Goal: Complete application form: Complete application form

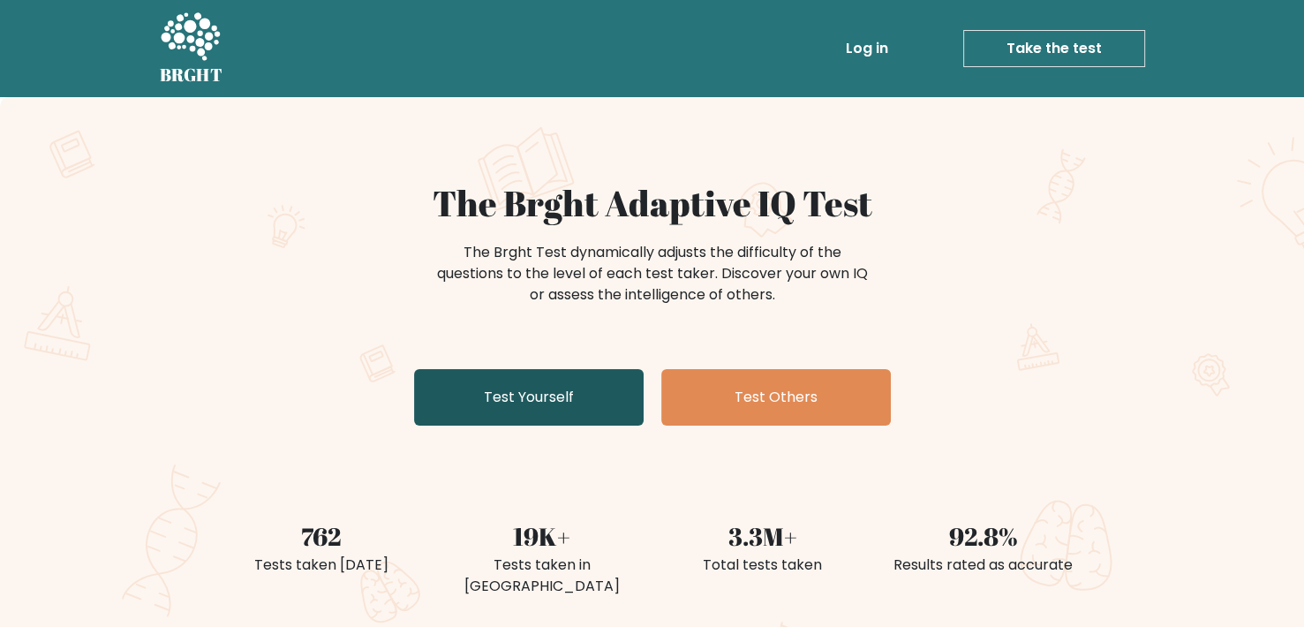
click at [558, 415] on link "Test Yourself" at bounding box center [529, 397] width 230 height 57
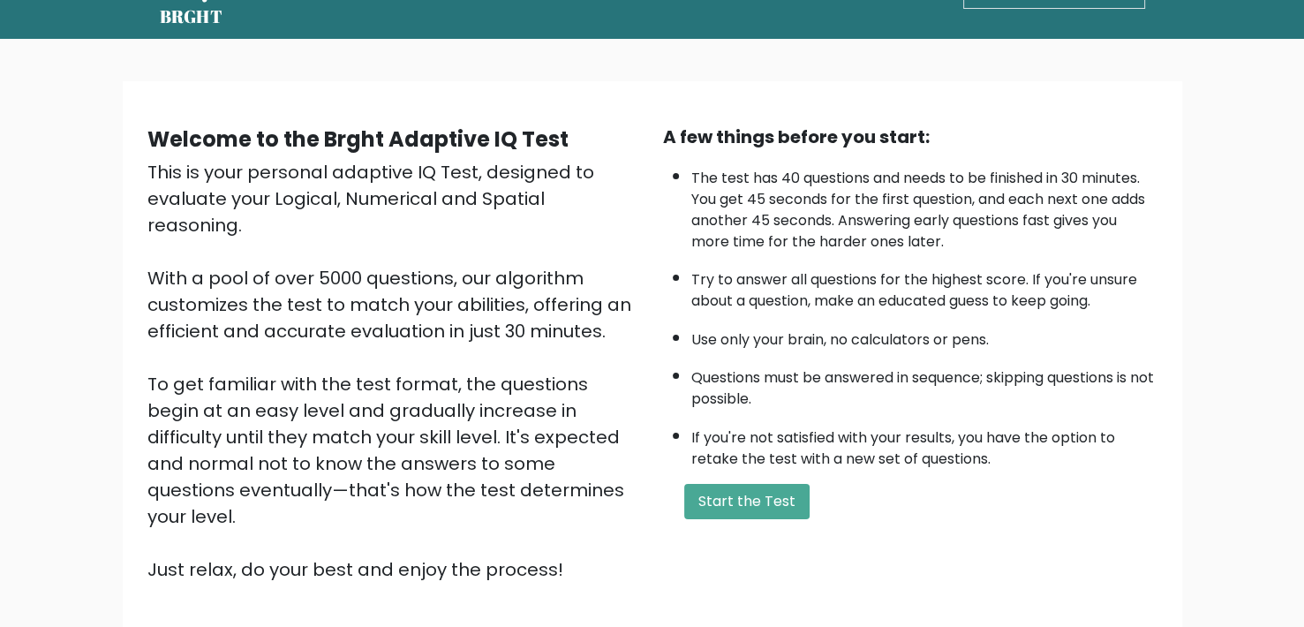
scroll to position [182, 0]
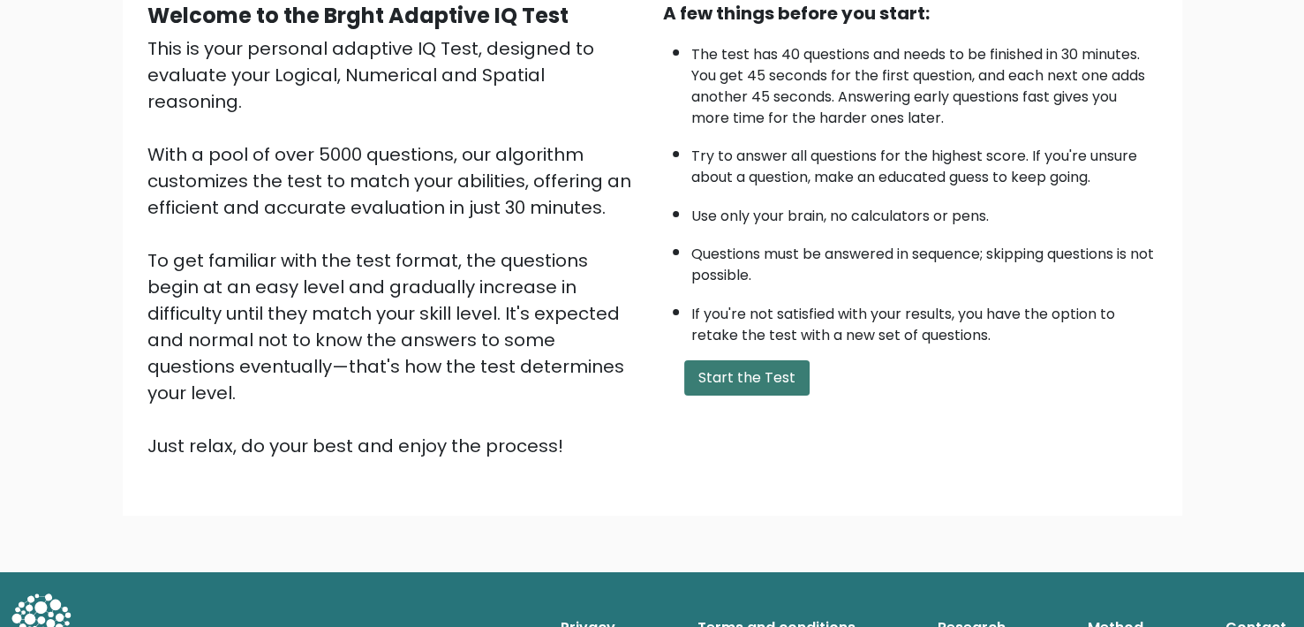
click at [762, 372] on button "Start the Test" at bounding box center [746, 377] width 125 height 35
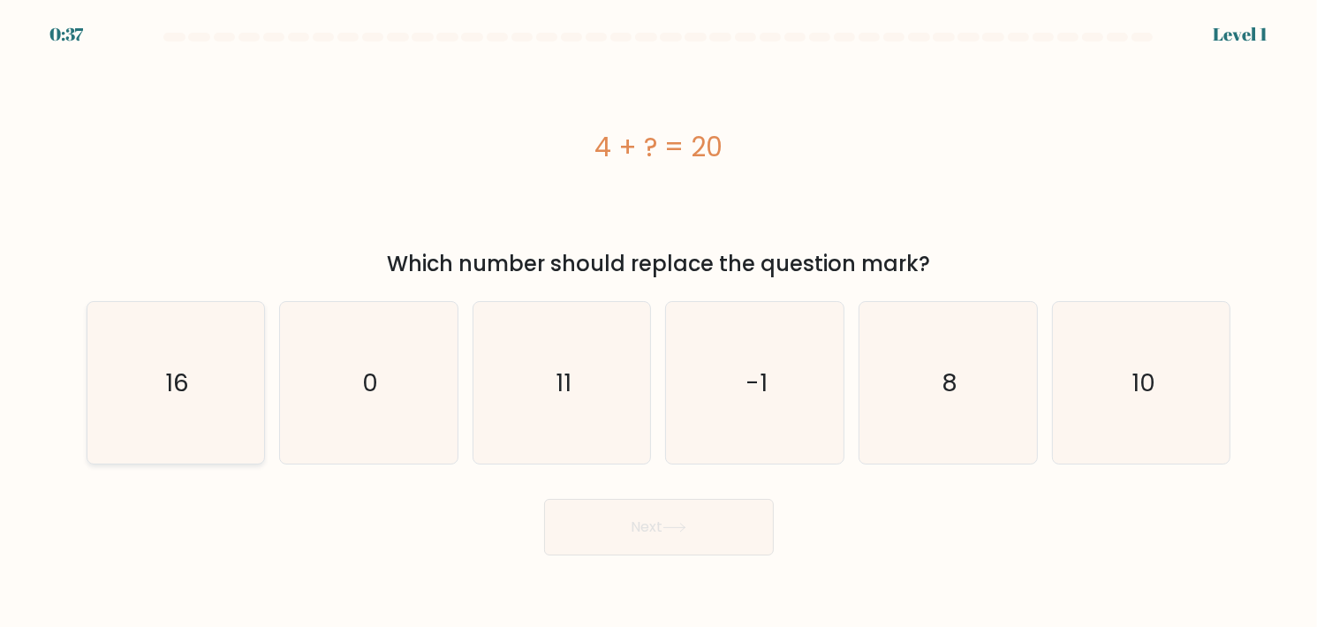
click at [168, 400] on icon "16" at bounding box center [175, 383] width 162 height 162
click at [659, 322] on input "a. 16" at bounding box center [659, 317] width 1 height 9
radio input "true"
click at [693, 552] on button "Next" at bounding box center [659, 527] width 230 height 57
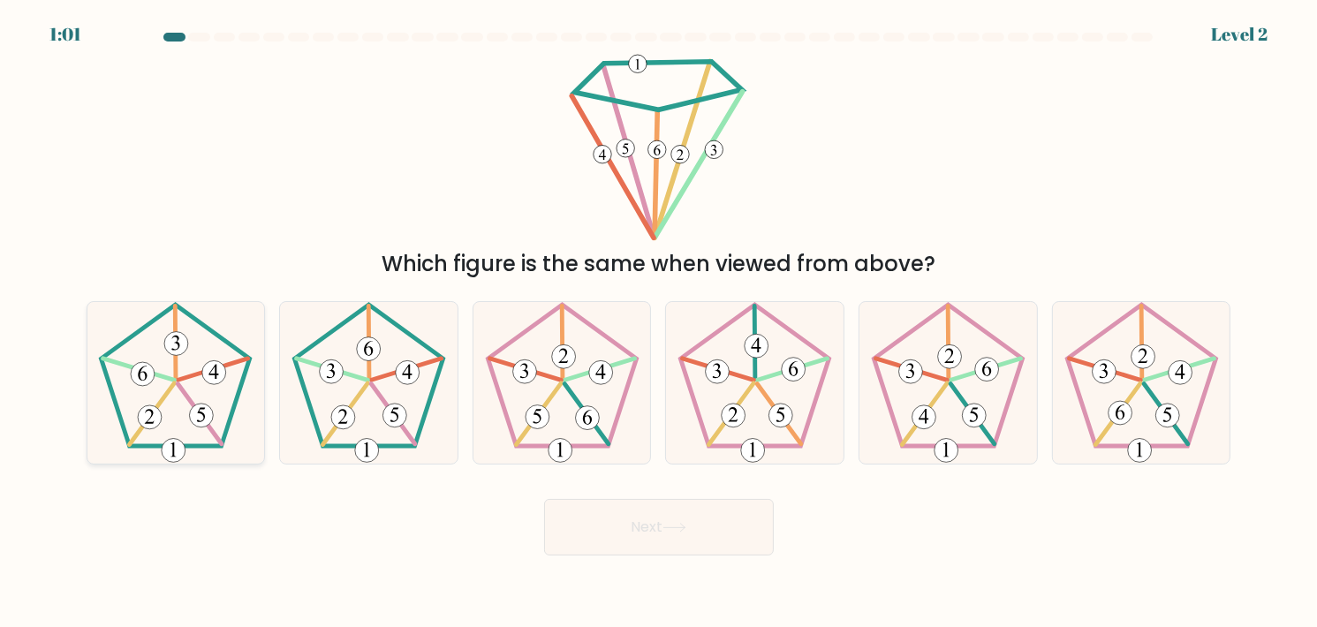
click at [203, 397] on icon at bounding box center [175, 383] width 162 height 162
click at [659, 322] on input "a." at bounding box center [659, 317] width 1 height 9
radio input "true"
click at [596, 513] on button "Next" at bounding box center [659, 527] width 230 height 57
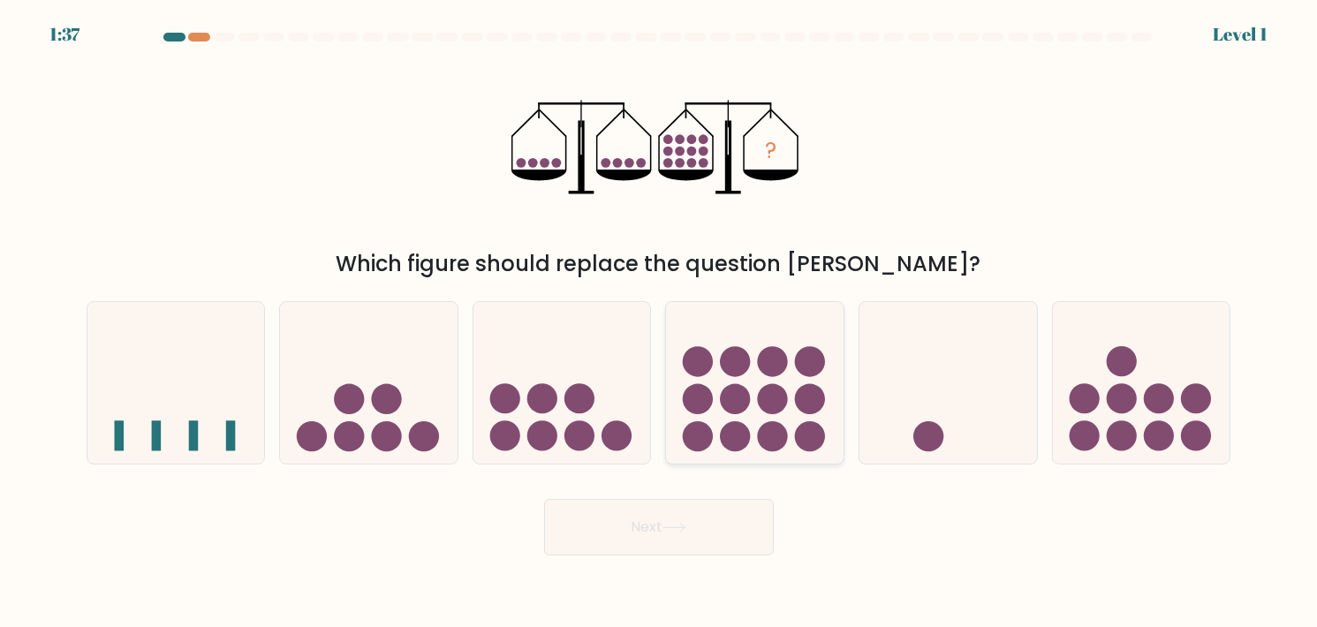
click at [762, 414] on icon at bounding box center [754, 382] width 177 height 147
click at [660, 322] on input "d." at bounding box center [659, 317] width 1 height 9
radio input "true"
click at [695, 520] on button "Next" at bounding box center [659, 527] width 230 height 57
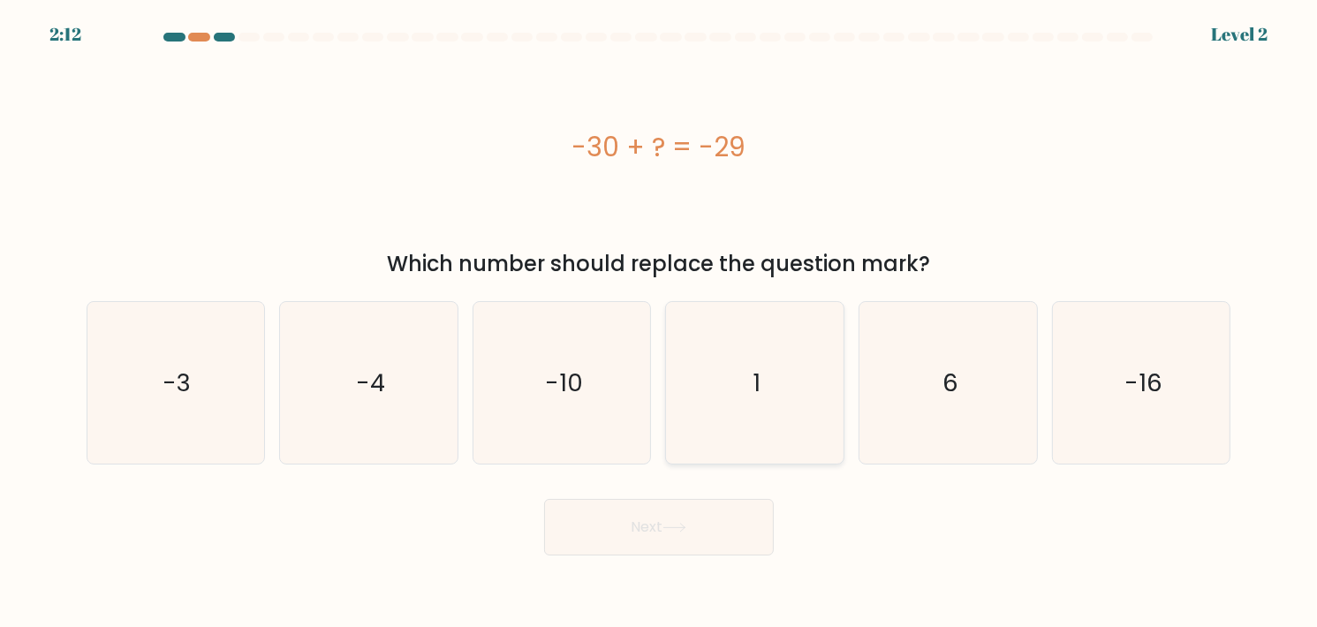
click at [734, 414] on icon "1" at bounding box center [755, 383] width 162 height 162
click at [660, 322] on input "d. 1" at bounding box center [659, 317] width 1 height 9
radio input "true"
click at [697, 520] on button "Next" at bounding box center [659, 527] width 230 height 57
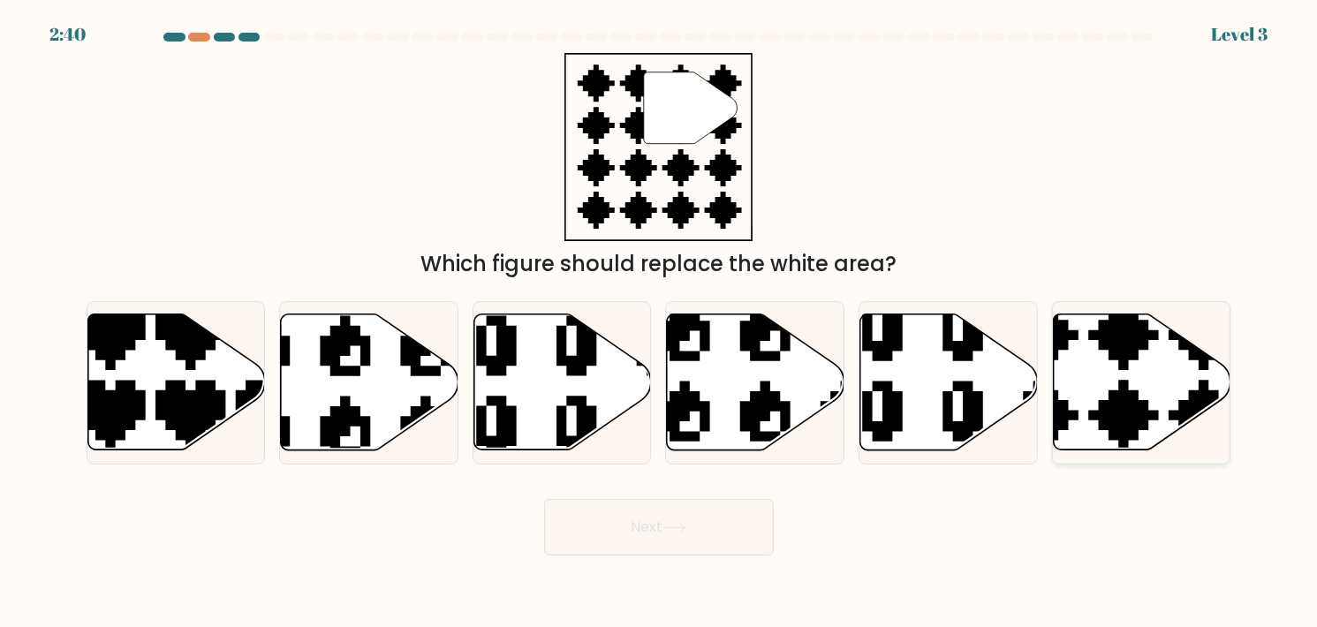
click at [1174, 379] on icon at bounding box center [1141, 382] width 177 height 136
click at [660, 322] on input "f." at bounding box center [659, 317] width 1 height 9
radio input "true"
click at [686, 548] on button "Next" at bounding box center [659, 527] width 230 height 57
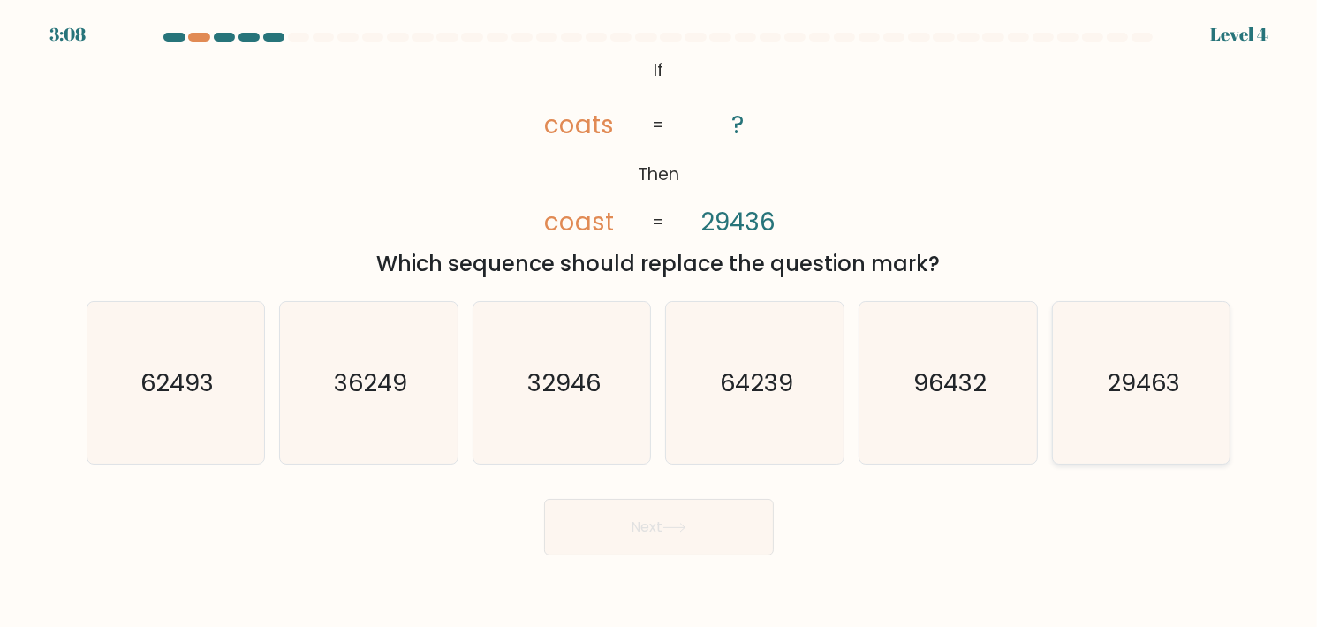
click at [1182, 416] on icon "29463" at bounding box center [1142, 383] width 162 height 162
click at [660, 322] on input "f. 29463" at bounding box center [659, 317] width 1 height 9
radio input "true"
click at [726, 527] on button "Next" at bounding box center [659, 527] width 230 height 57
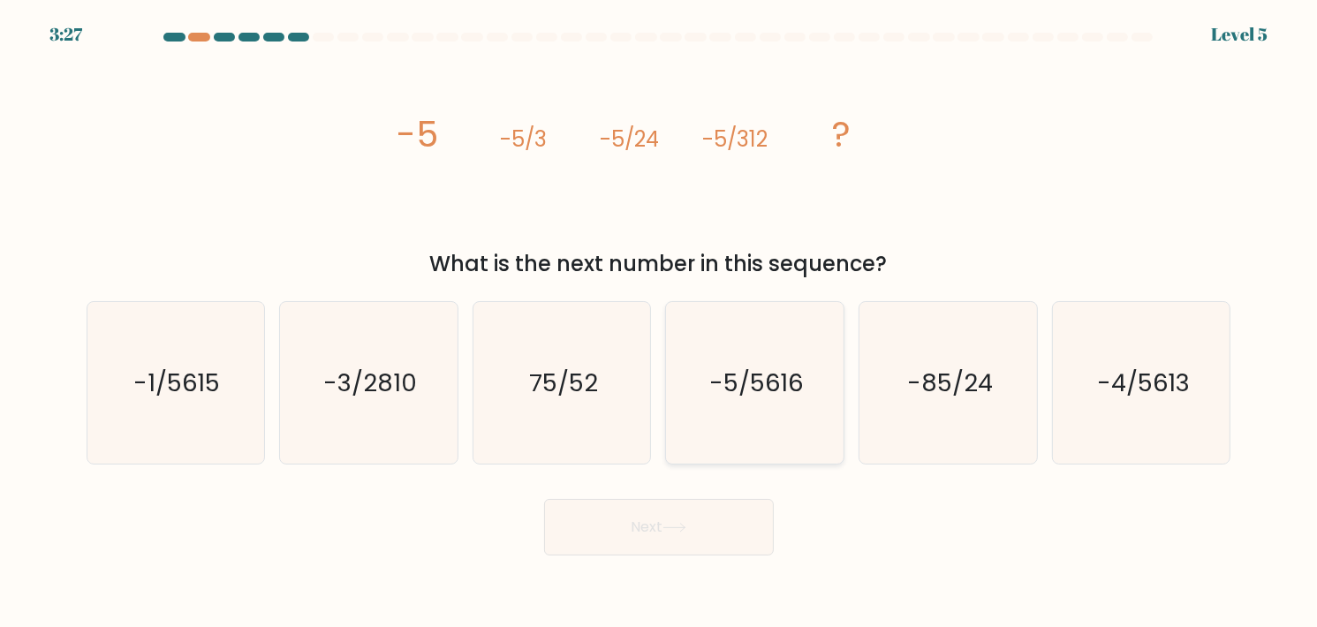
click at [748, 396] on text "-5/5616" at bounding box center [757, 383] width 94 height 34
click at [660, 322] on input "d. -5/5616" at bounding box center [659, 317] width 1 height 9
radio input "true"
click at [697, 524] on button "Next" at bounding box center [659, 527] width 230 height 57
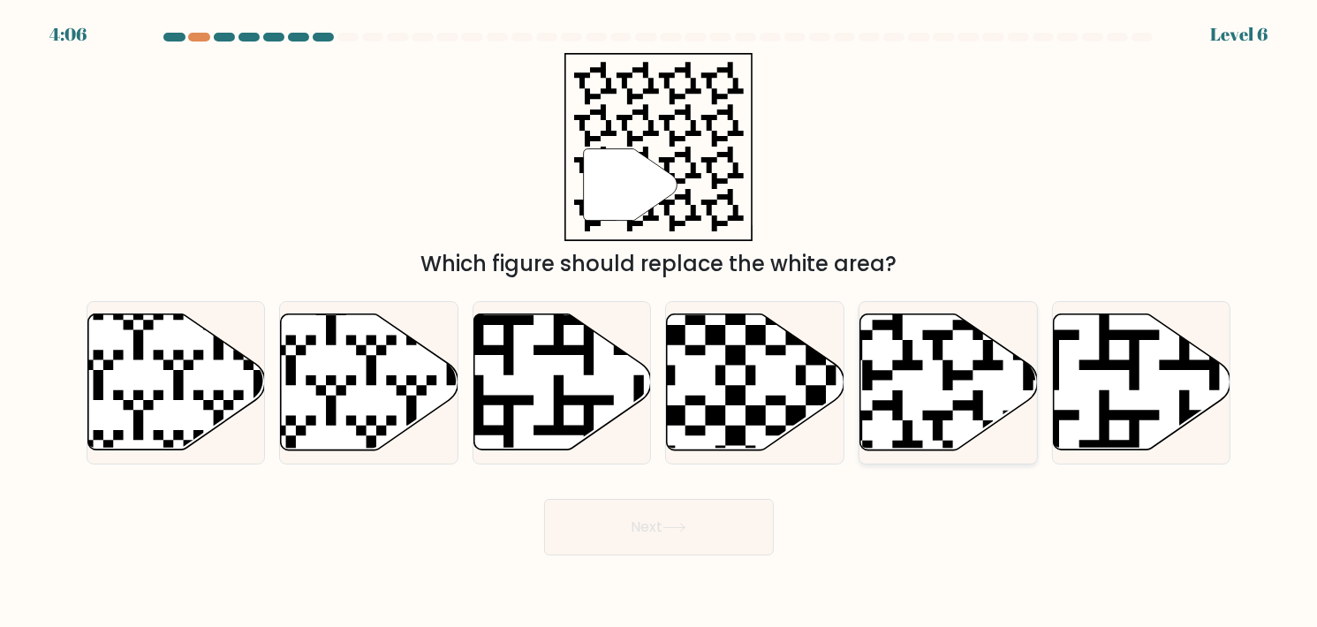
click at [928, 411] on icon at bounding box center [1002, 309] width 321 height 321
click at [660, 322] on input "e." at bounding box center [659, 317] width 1 height 9
radio input "true"
click at [683, 524] on icon at bounding box center [674, 528] width 24 height 10
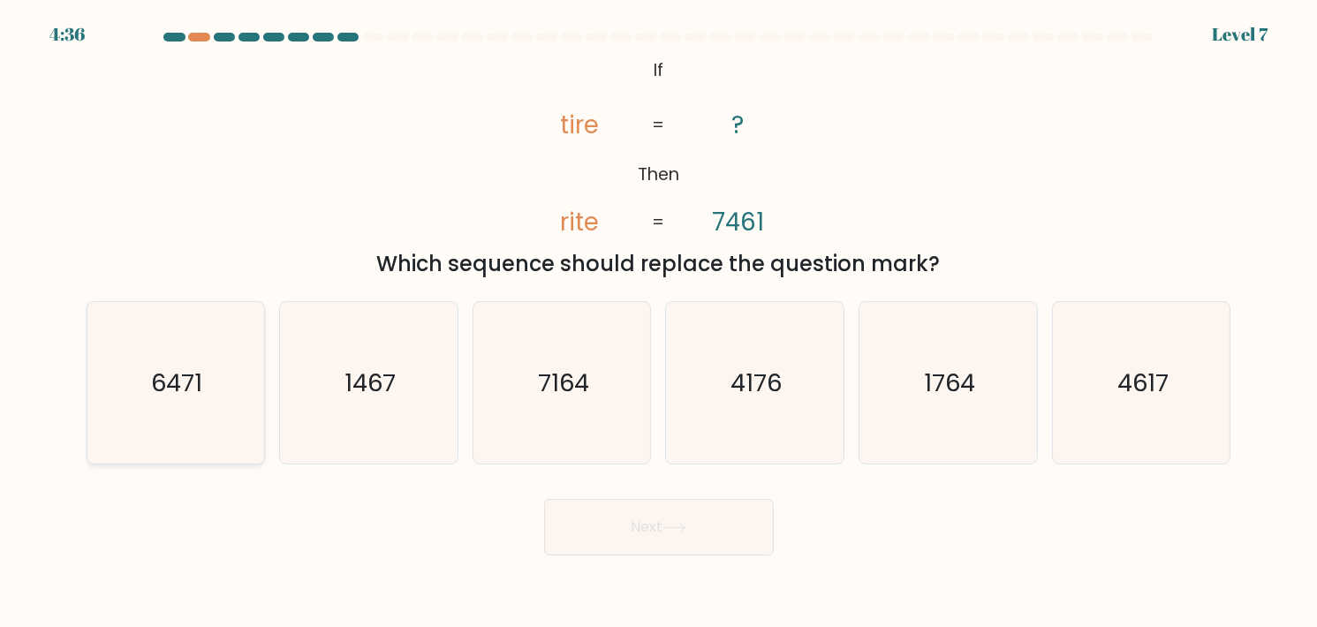
click at [196, 377] on text "6471" at bounding box center [177, 383] width 51 height 34
click at [659, 322] on input "a. 6471" at bounding box center [659, 317] width 1 height 9
radio input "true"
click at [644, 542] on button "Next" at bounding box center [659, 527] width 230 height 57
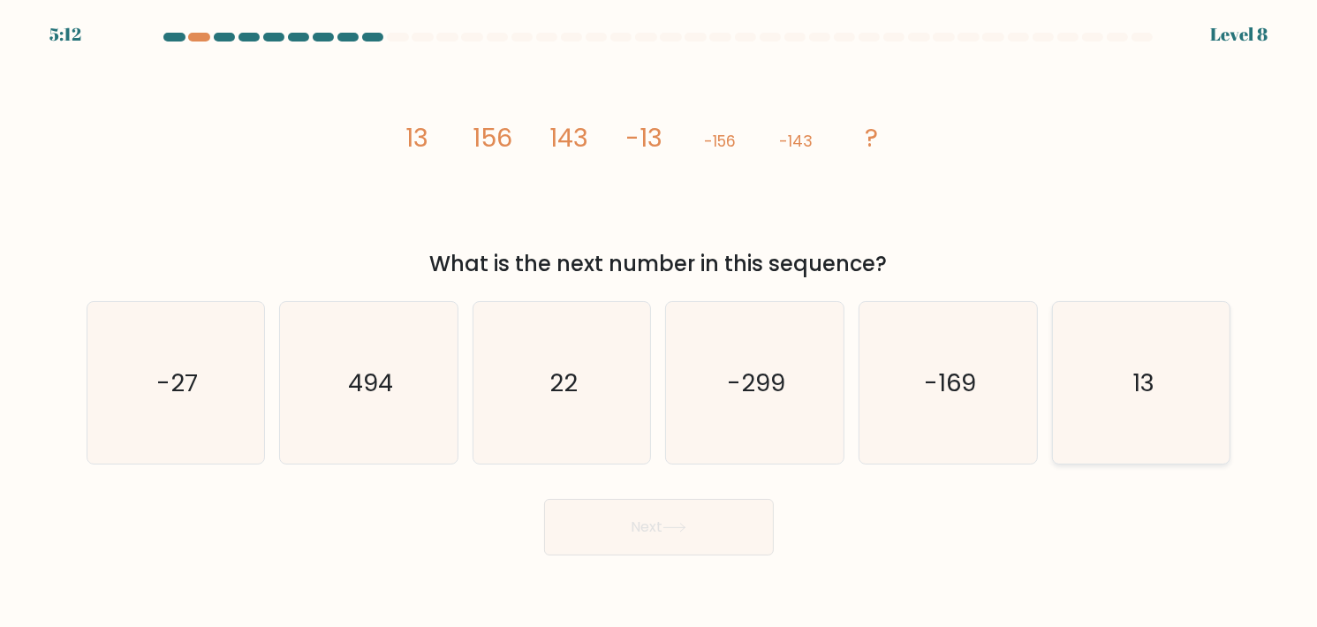
click at [1126, 414] on icon "13" at bounding box center [1142, 383] width 162 height 162
click at [660, 322] on input "f. 13" at bounding box center [659, 317] width 1 height 9
radio input "true"
click at [696, 524] on button "Next" at bounding box center [659, 527] width 230 height 57
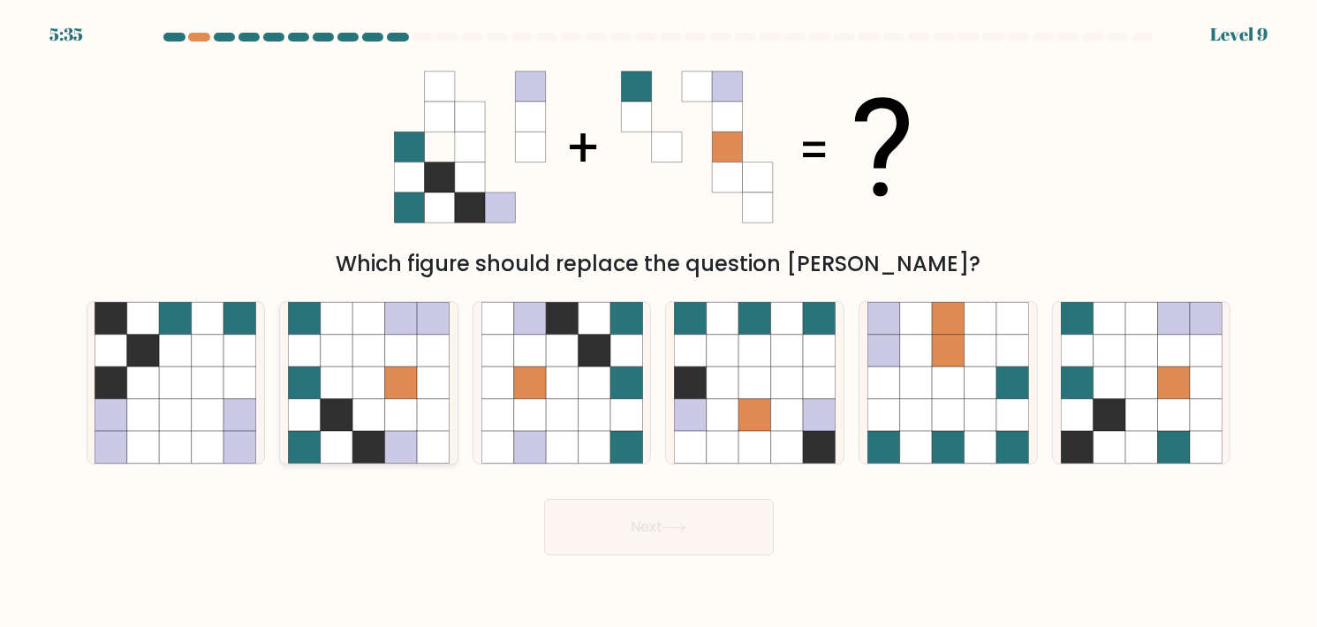
click at [374, 359] on icon at bounding box center [368, 351] width 32 height 32
click at [659, 322] on input "b." at bounding box center [659, 317] width 1 height 9
radio input "true"
click at [734, 512] on button "Next" at bounding box center [659, 527] width 230 height 57
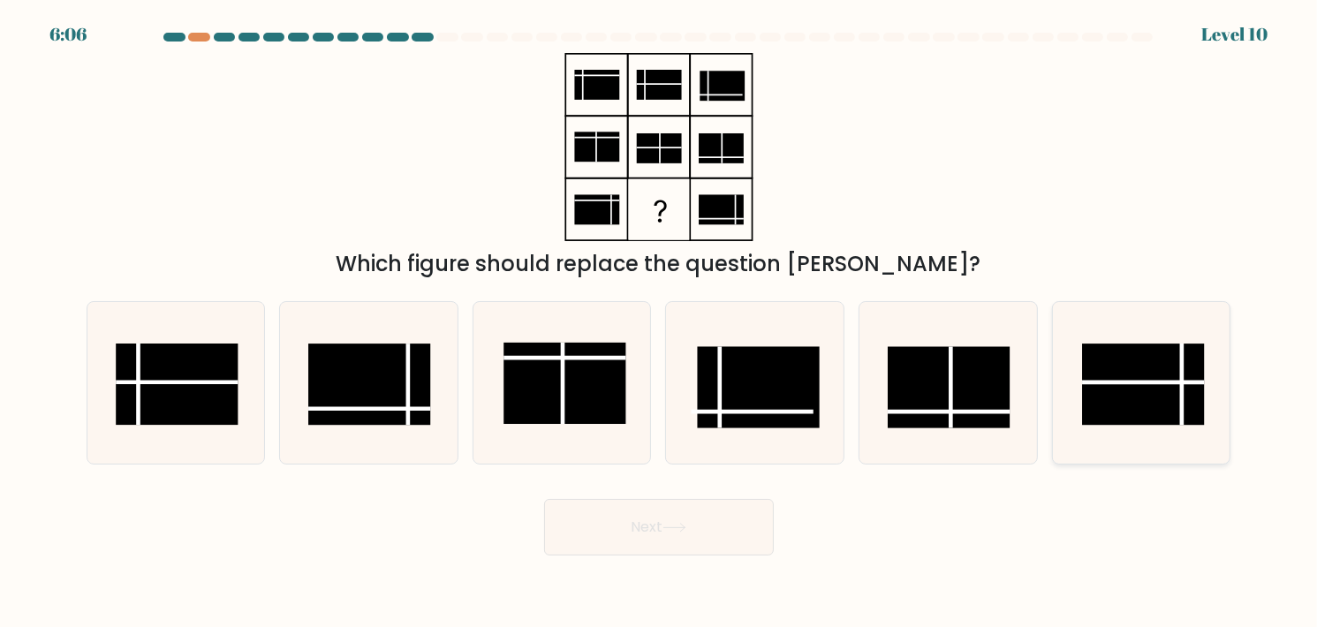
click at [1146, 372] on rect at bounding box center [1143, 384] width 122 height 81
click at [660, 322] on input "f." at bounding box center [659, 317] width 1 height 9
radio input "true"
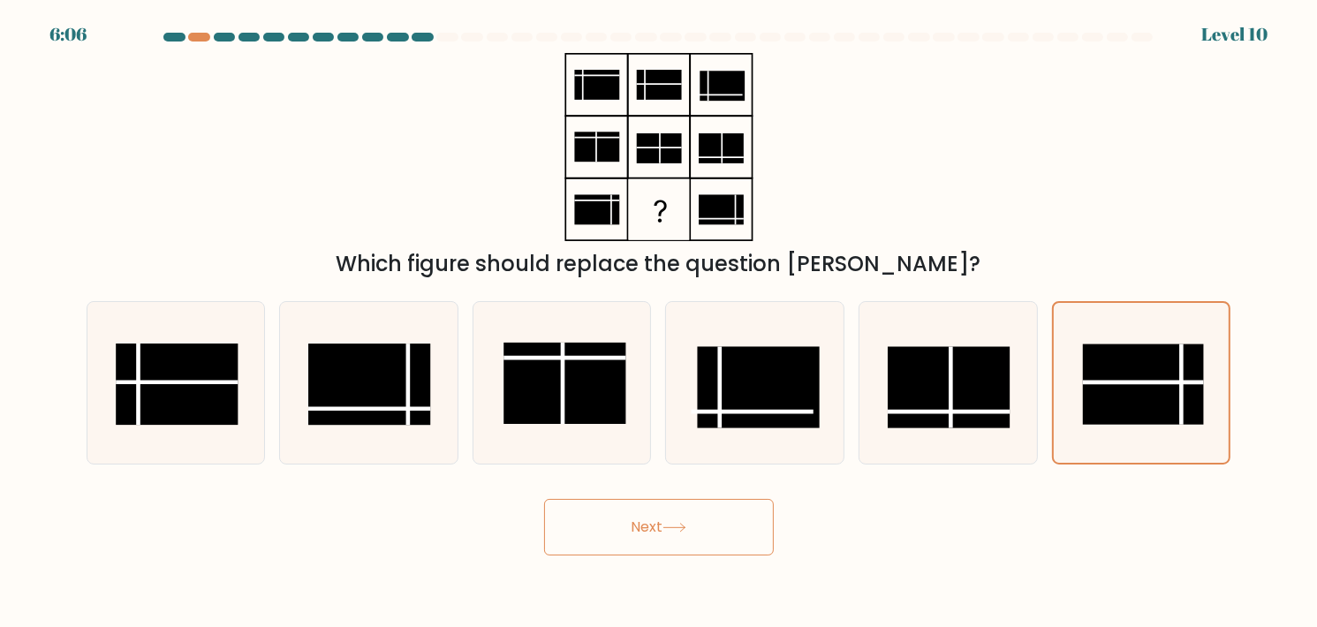
click at [650, 524] on button "Next" at bounding box center [659, 527] width 230 height 57
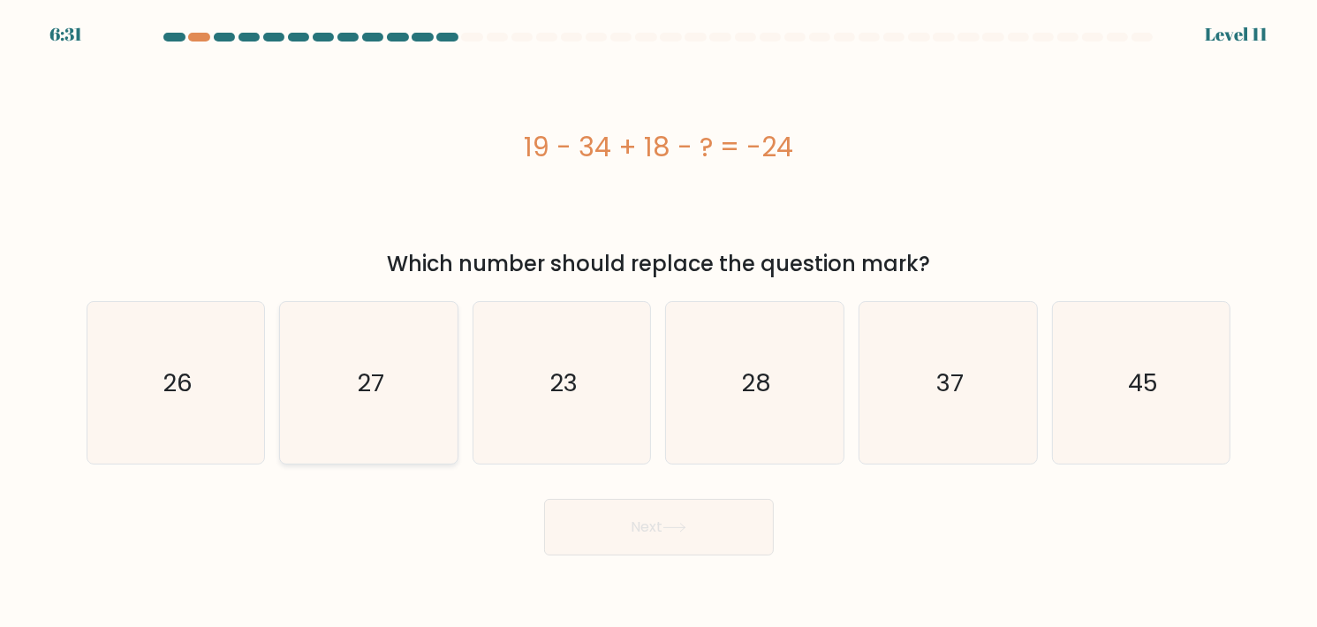
click at [359, 404] on icon "27" at bounding box center [369, 383] width 162 height 162
click at [659, 322] on input "b. 27" at bounding box center [659, 317] width 1 height 9
radio input "true"
click at [666, 525] on button "Next" at bounding box center [659, 527] width 230 height 57
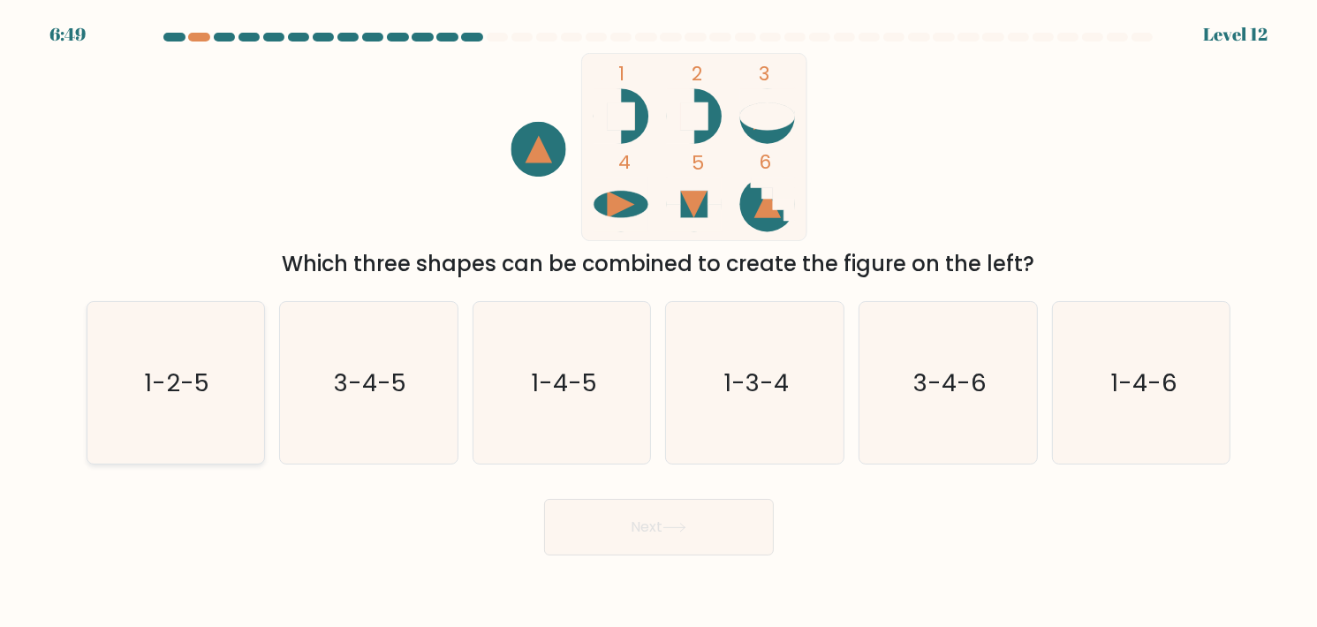
click at [163, 402] on icon "1-2-5" at bounding box center [175, 383] width 162 height 162
click at [659, 322] on input "a. 1-2-5" at bounding box center [659, 317] width 1 height 9
radio input "true"
click at [658, 531] on button "Next" at bounding box center [659, 527] width 230 height 57
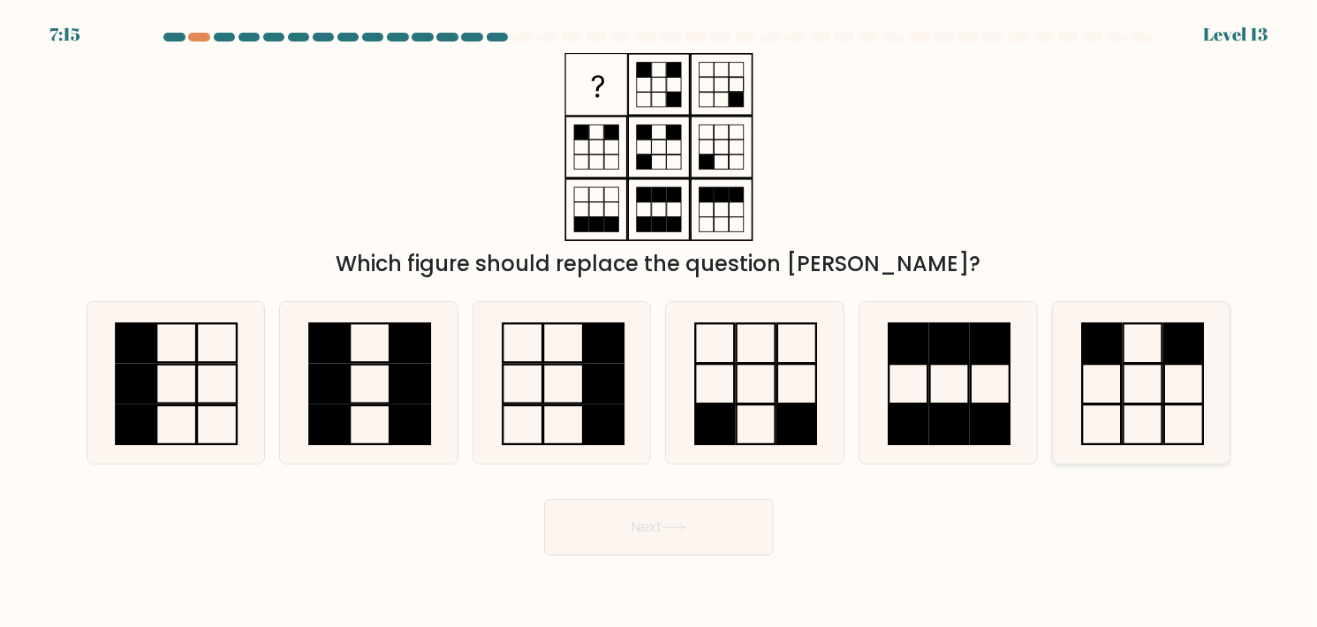
click at [1144, 375] on icon at bounding box center [1142, 383] width 162 height 162
click at [660, 322] on input "f." at bounding box center [659, 317] width 1 height 9
radio input "true"
click at [623, 527] on button "Next" at bounding box center [659, 527] width 230 height 57
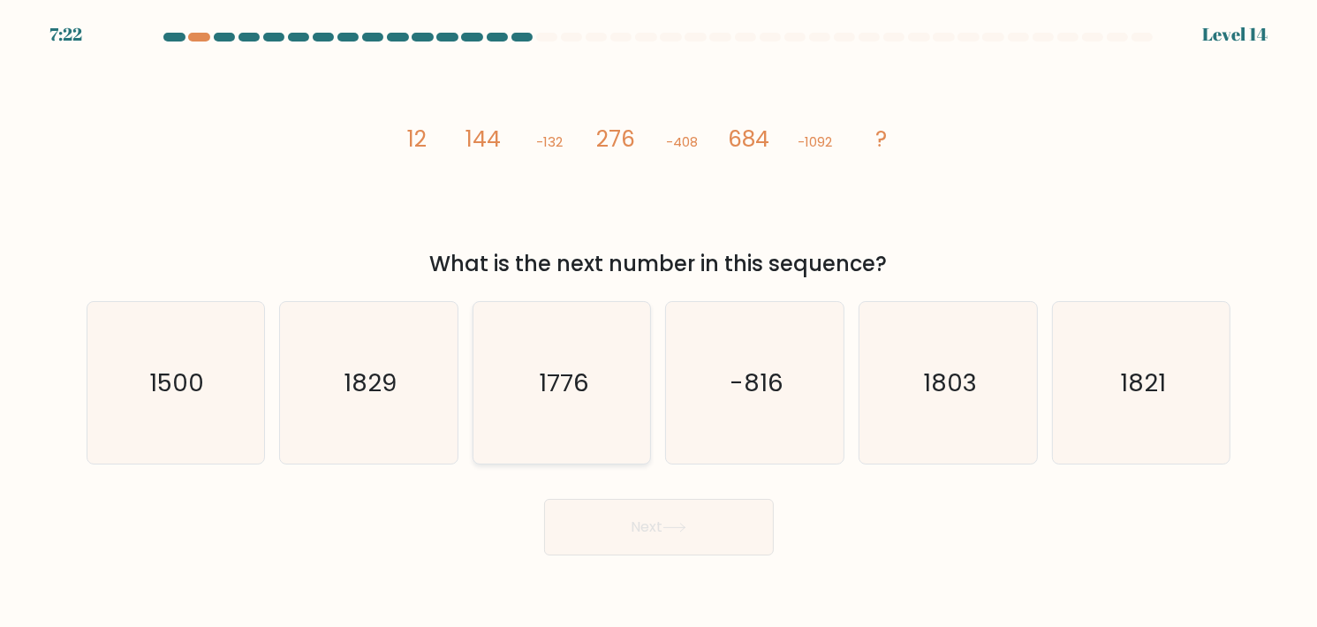
click at [554, 389] on text "1776" at bounding box center [563, 383] width 49 height 34
click at [659, 322] on input "c. [DATE]" at bounding box center [659, 317] width 1 height 9
radio input "true"
click at [657, 525] on button "Next" at bounding box center [659, 527] width 230 height 57
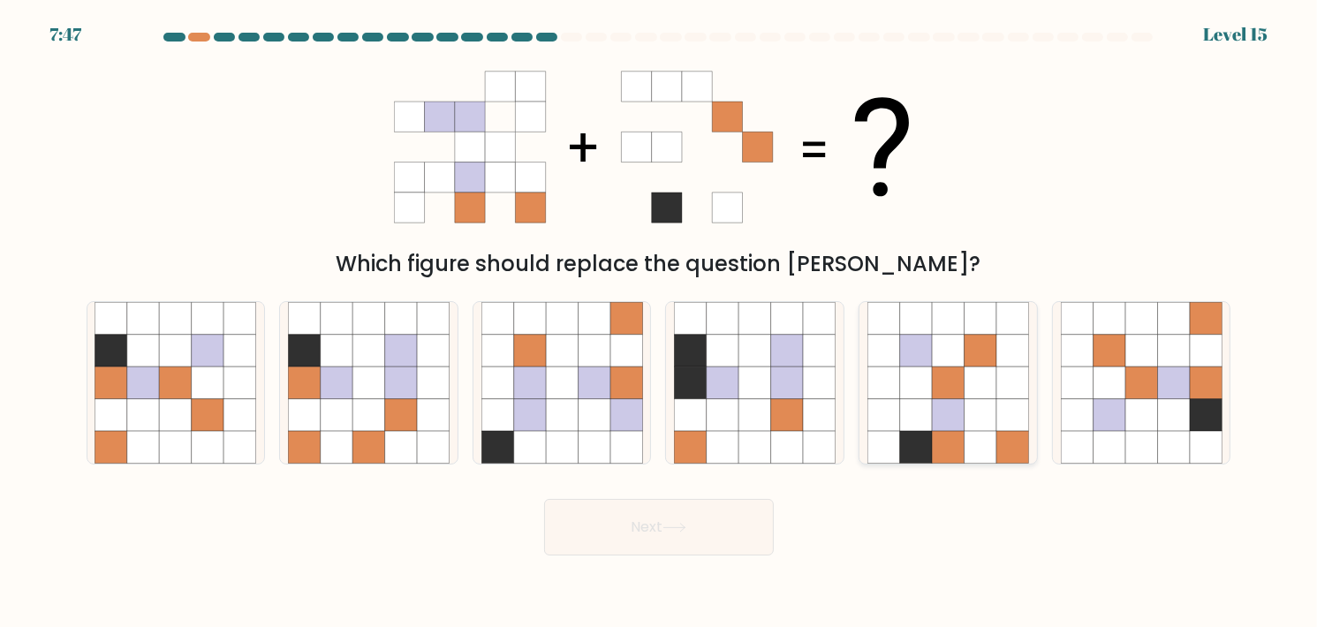
click at [977, 423] on icon at bounding box center [980, 415] width 32 height 32
click at [660, 322] on input "e." at bounding box center [659, 317] width 1 height 9
radio input "true"
click at [661, 518] on button "Next" at bounding box center [659, 527] width 230 height 57
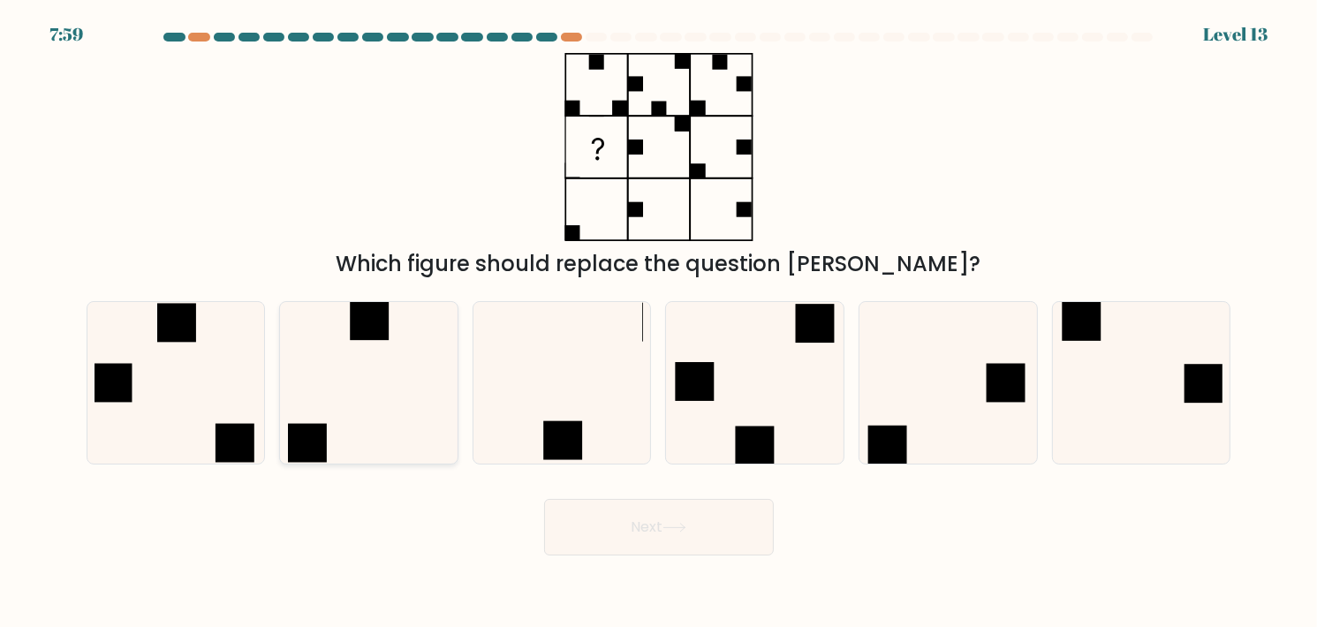
click at [424, 392] on icon at bounding box center [369, 383] width 162 height 162
click at [659, 322] on input "b." at bounding box center [659, 317] width 1 height 9
radio input "true"
click at [687, 542] on button "Next" at bounding box center [659, 527] width 230 height 57
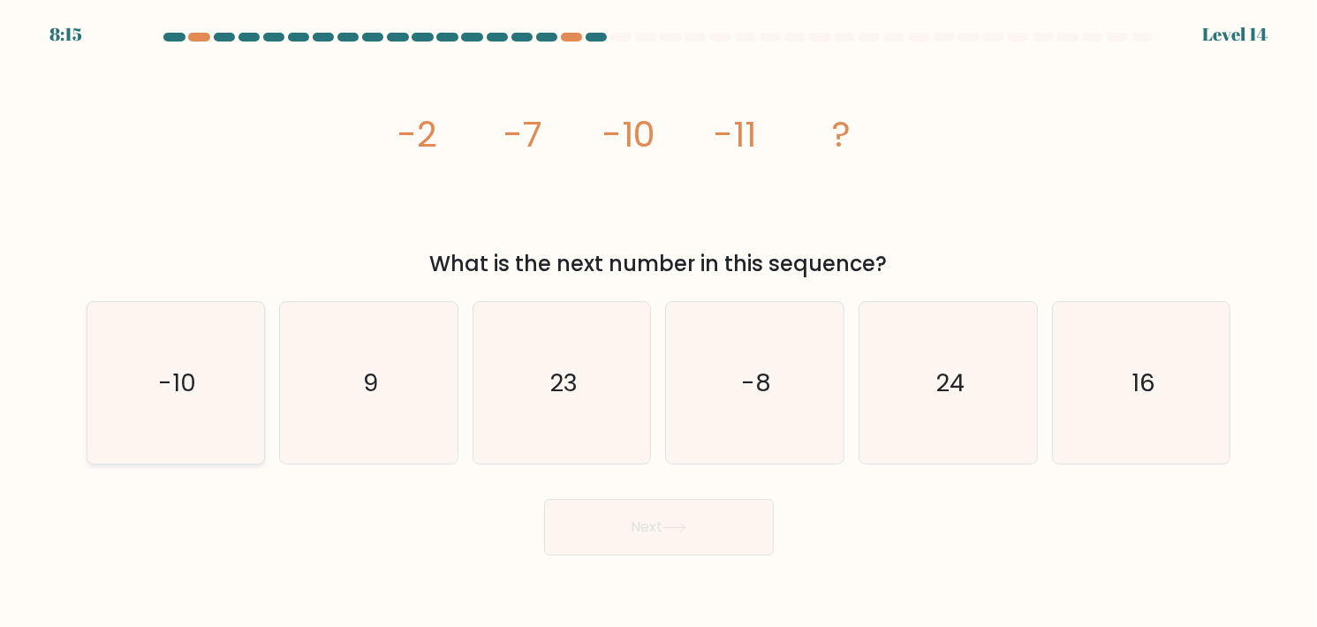
click at [170, 394] on text "-10" at bounding box center [177, 383] width 38 height 34
click at [659, 322] on input "a. -10" at bounding box center [659, 317] width 1 height 9
radio input "true"
click at [374, 390] on text "9" at bounding box center [370, 383] width 15 height 34
click at [659, 322] on input "b. 9" at bounding box center [659, 317] width 1 height 9
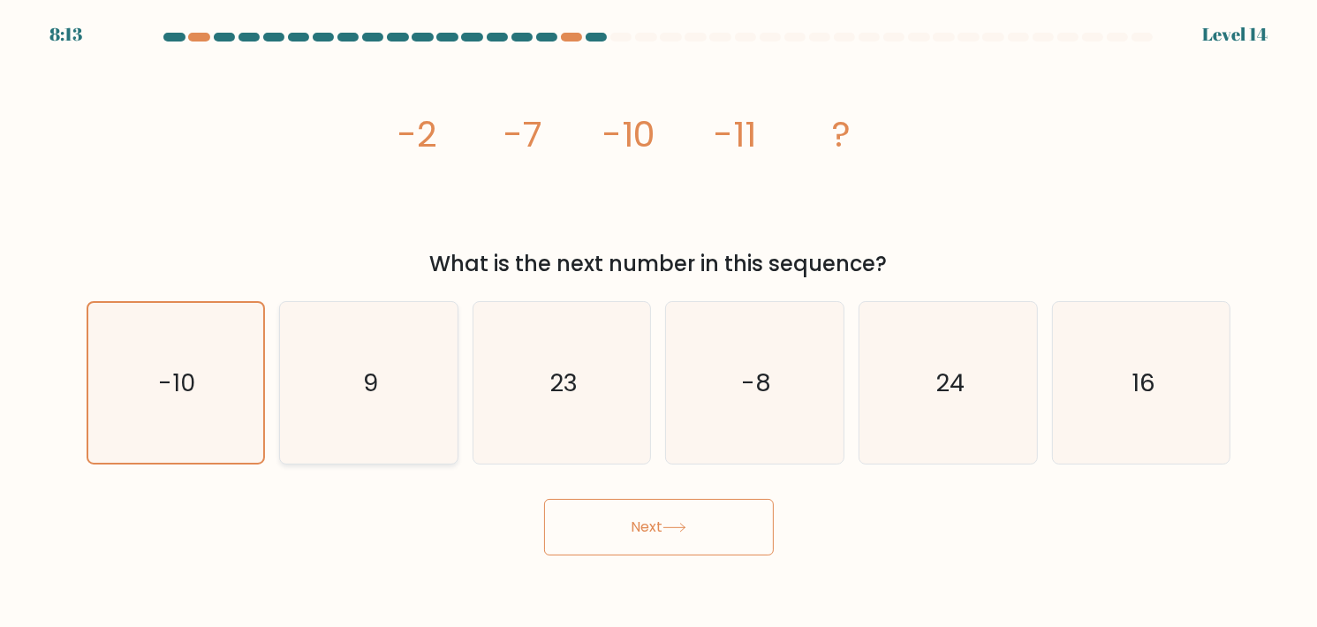
radio input "true"
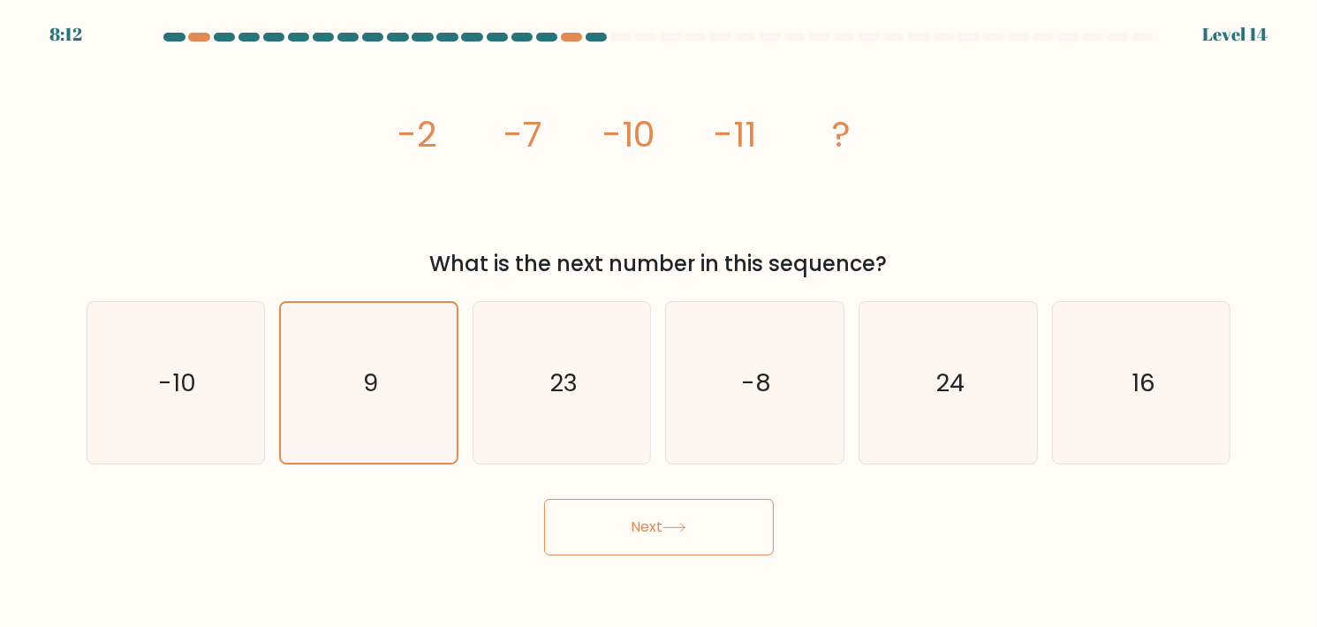
click at [671, 517] on button "Next" at bounding box center [659, 527] width 230 height 57
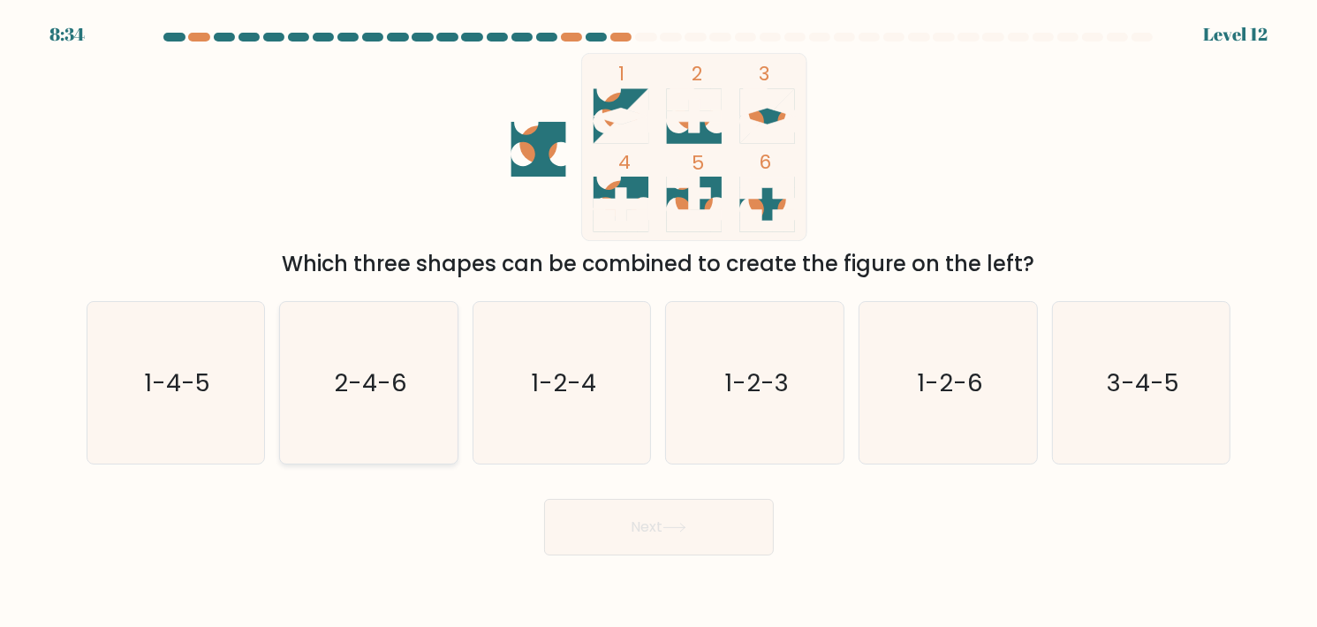
click at [356, 399] on text "2-4-6" at bounding box center [370, 383] width 72 height 34
click at [659, 322] on input "b. 2-4-6" at bounding box center [659, 317] width 1 height 9
radio input "true"
click at [655, 541] on button "Next" at bounding box center [659, 527] width 230 height 57
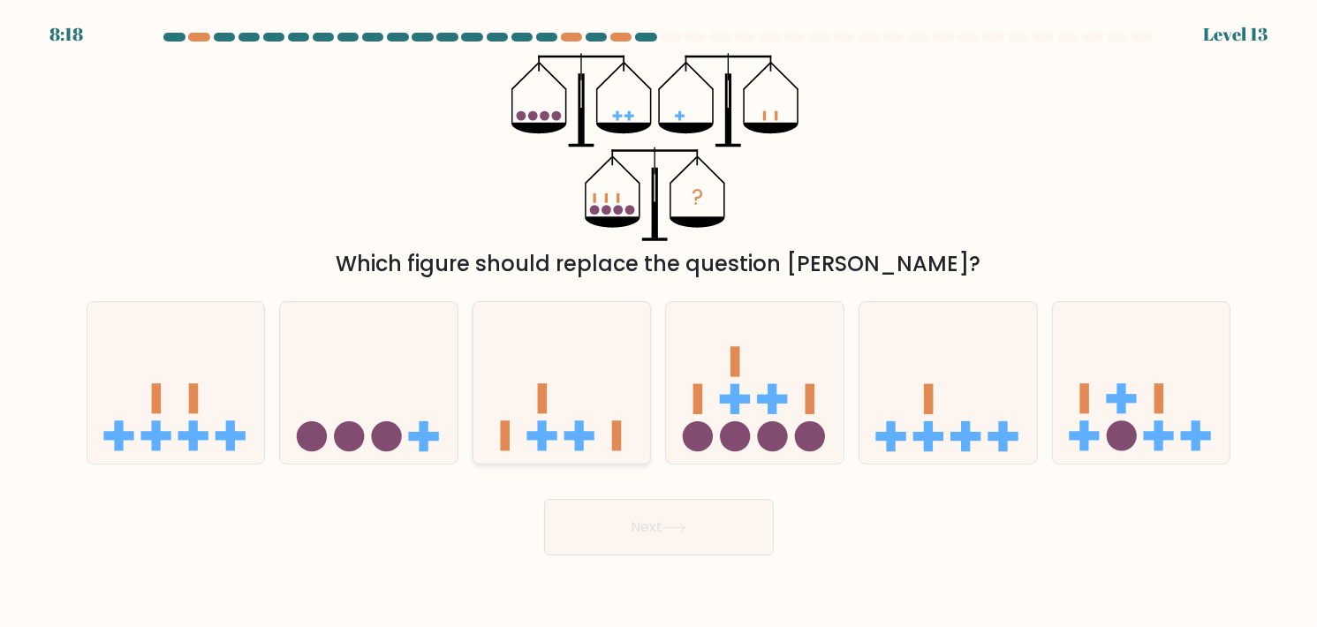
click at [555, 397] on icon at bounding box center [561, 382] width 177 height 147
click at [659, 322] on input "c." at bounding box center [659, 317] width 1 height 9
radio input "true"
click at [622, 515] on button "Next" at bounding box center [659, 527] width 230 height 57
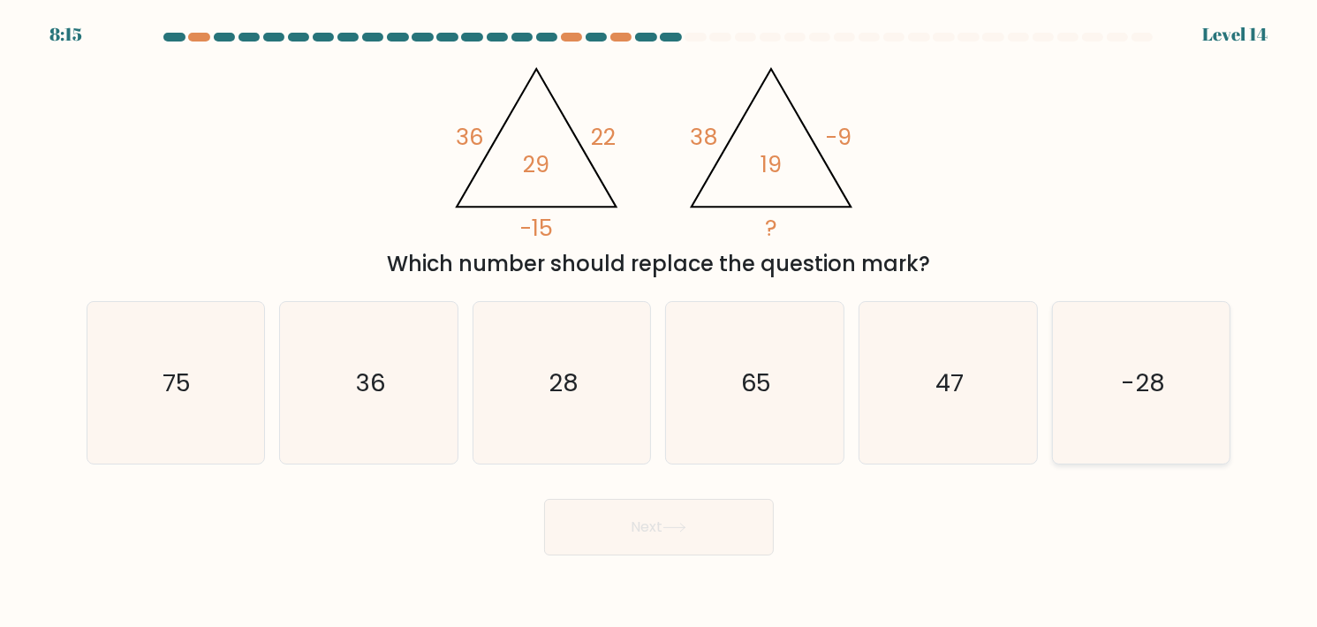
drag, startPoint x: 1205, startPoint y: 391, endPoint x: 1190, endPoint y: 407, distance: 21.9
click at [1204, 392] on icon "-28" at bounding box center [1142, 383] width 162 height 162
click at [660, 322] on input "f. -28" at bounding box center [659, 317] width 1 height 9
radio input "true"
drag, startPoint x: 564, startPoint y: 528, endPoint x: 691, endPoint y: 548, distance: 128.8
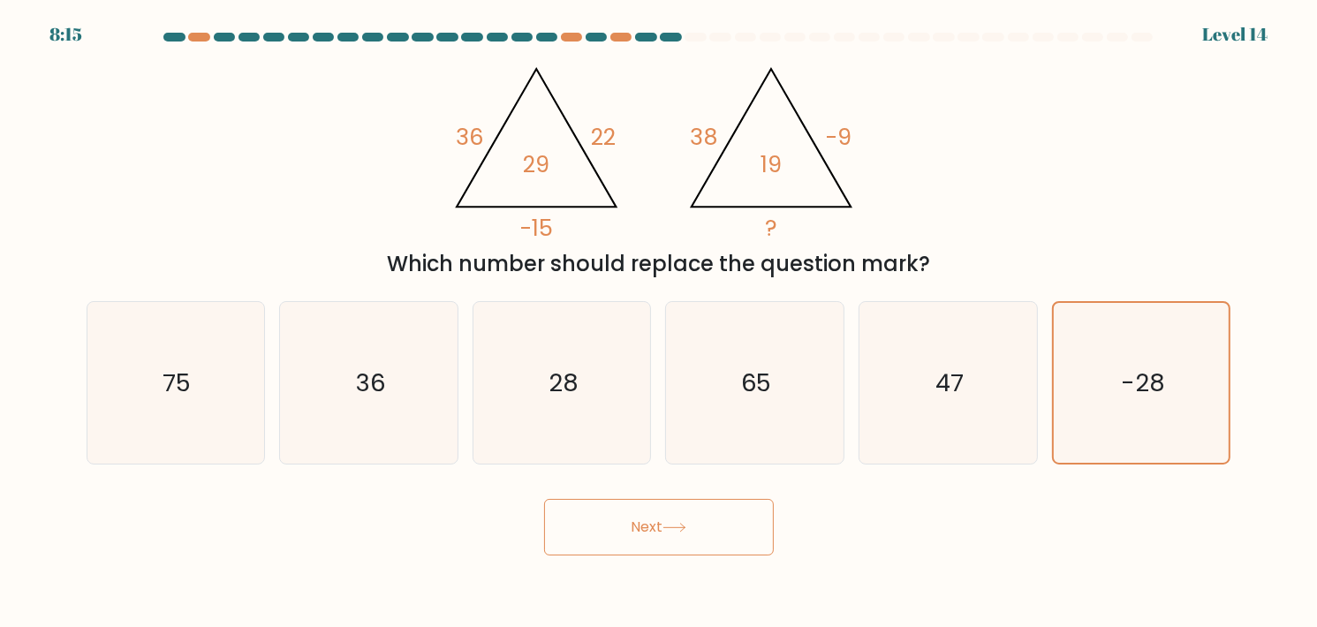
click at [610, 541] on button "Next" at bounding box center [659, 527] width 230 height 57
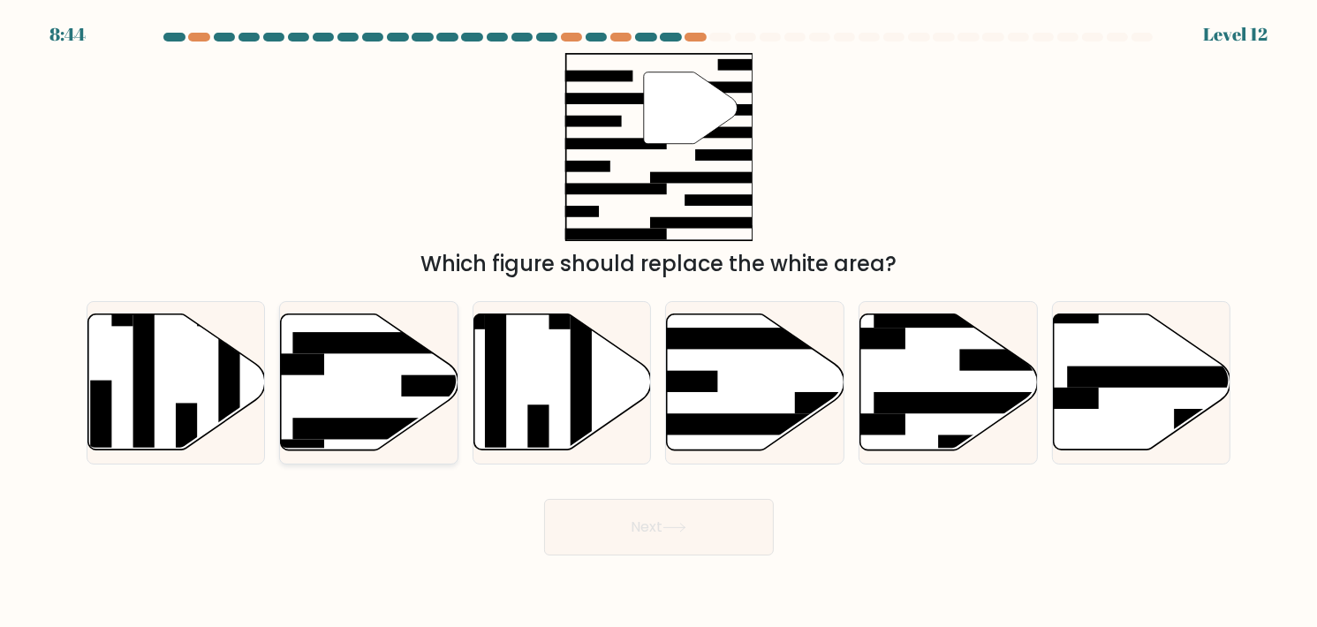
click at [371, 359] on icon at bounding box center [369, 382] width 177 height 136
click at [659, 322] on input "b." at bounding box center [659, 317] width 1 height 9
radio input "true"
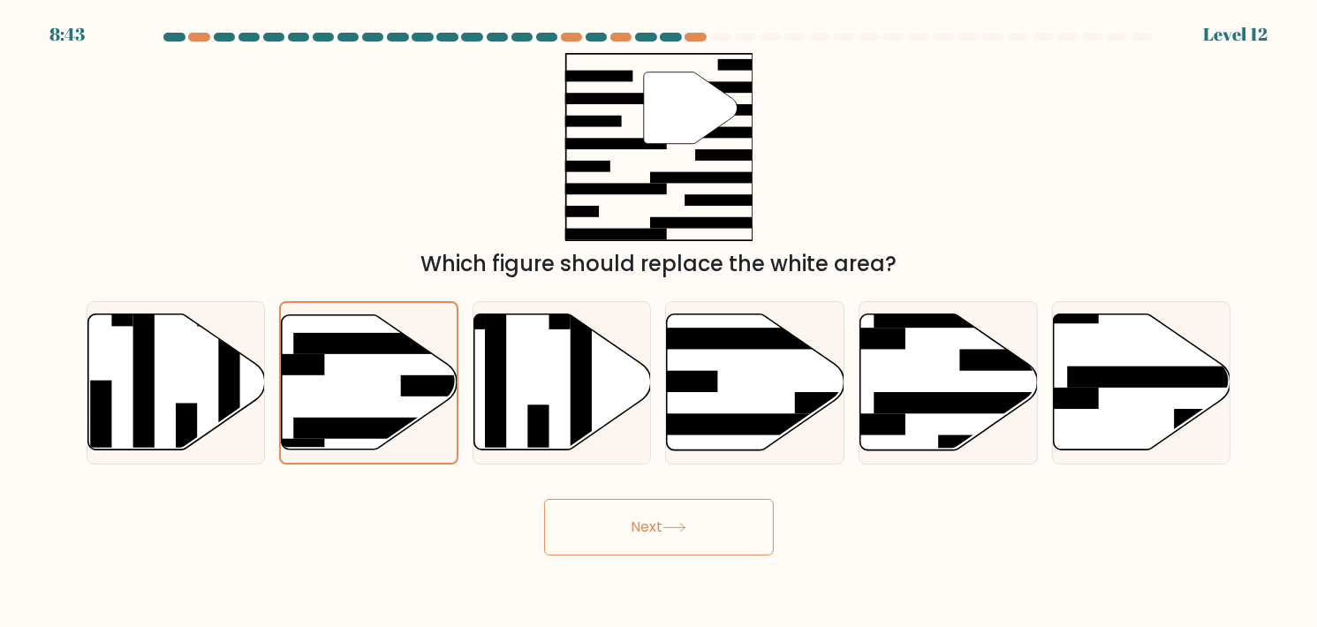
click at [720, 531] on button "Next" at bounding box center [659, 527] width 230 height 57
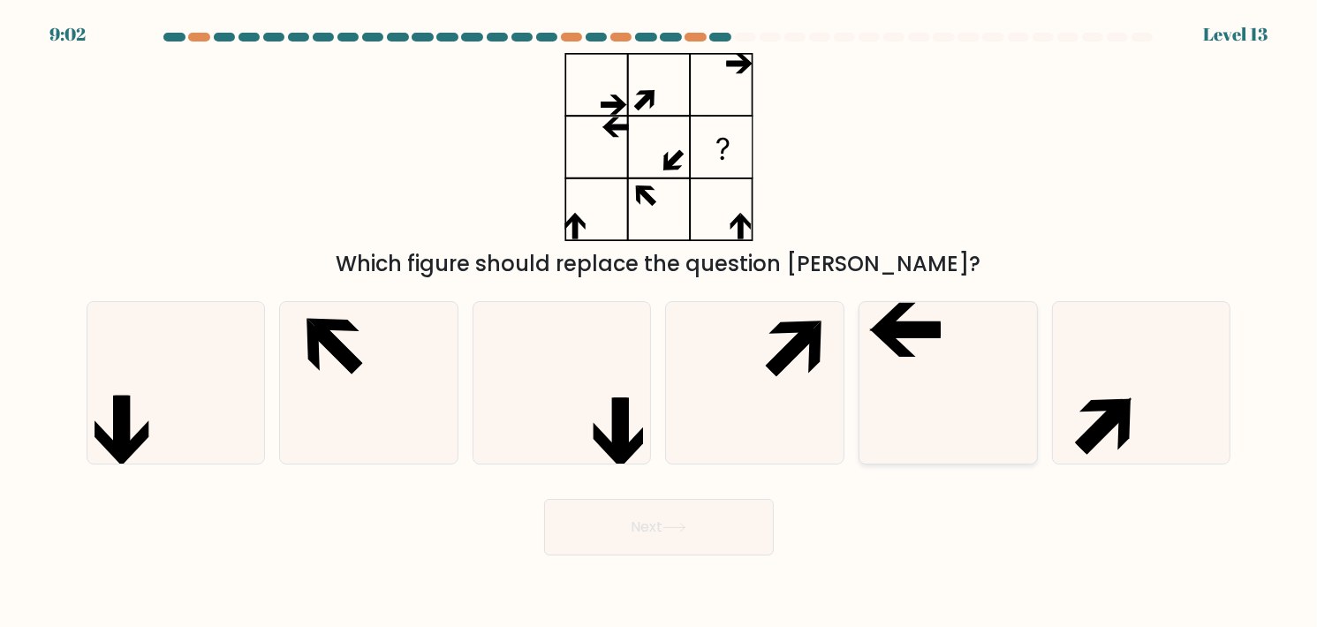
click at [981, 404] on icon at bounding box center [948, 383] width 162 height 162
click at [660, 322] on input "e." at bounding box center [659, 317] width 1 height 9
radio input "true"
click at [667, 517] on button "Next" at bounding box center [659, 527] width 230 height 57
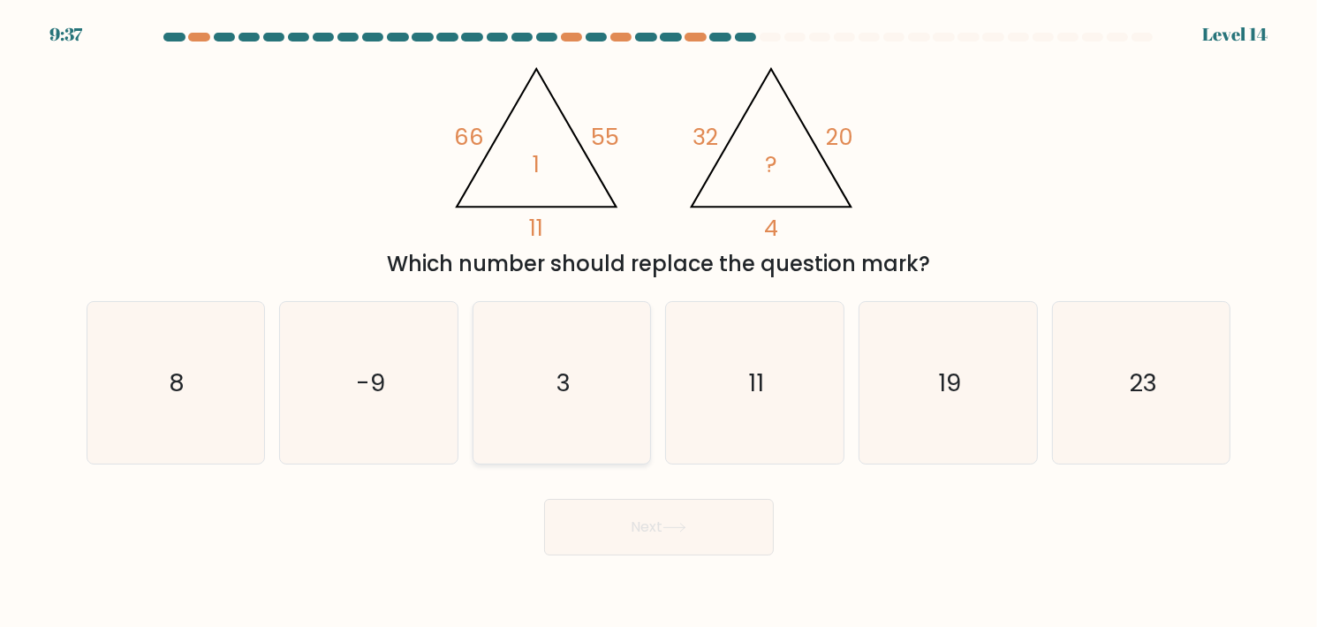
click at [532, 384] on icon "3" at bounding box center [562, 383] width 162 height 162
click at [659, 322] on input "c. 3" at bounding box center [659, 317] width 1 height 9
radio input "true"
click at [687, 516] on button "Next" at bounding box center [659, 527] width 230 height 57
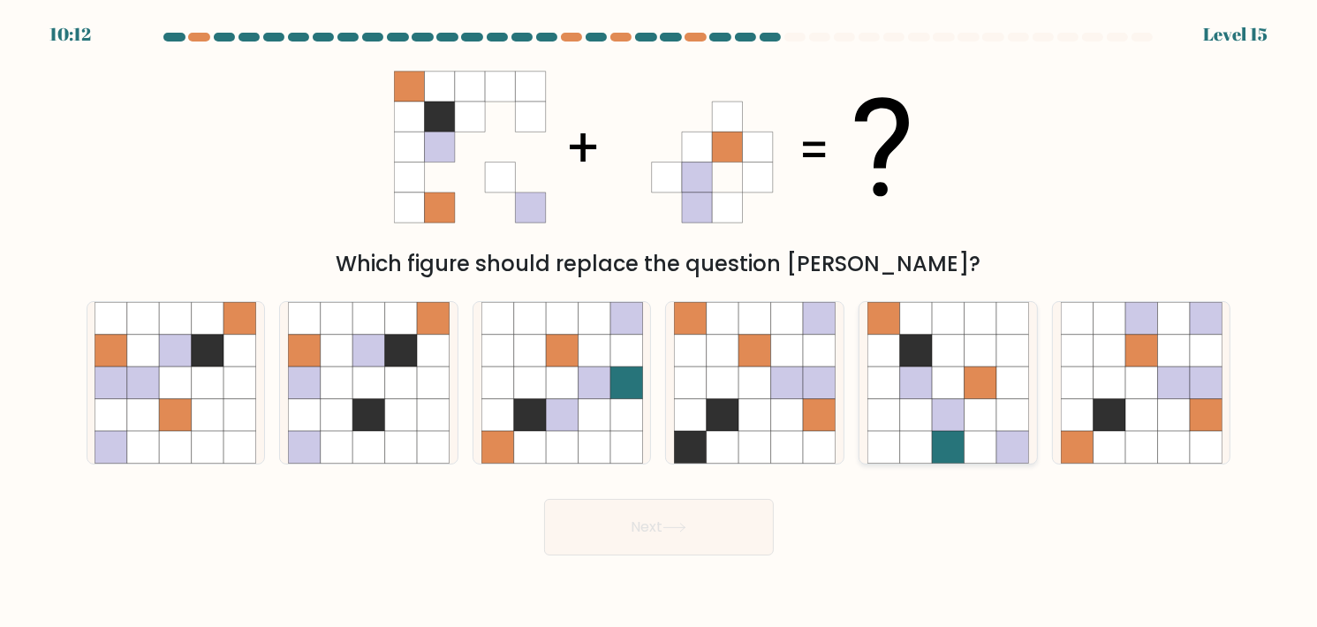
click at [924, 409] on icon at bounding box center [916, 415] width 32 height 32
click at [660, 322] on input "e." at bounding box center [659, 317] width 1 height 9
radio input "true"
click at [680, 528] on icon at bounding box center [674, 528] width 24 height 10
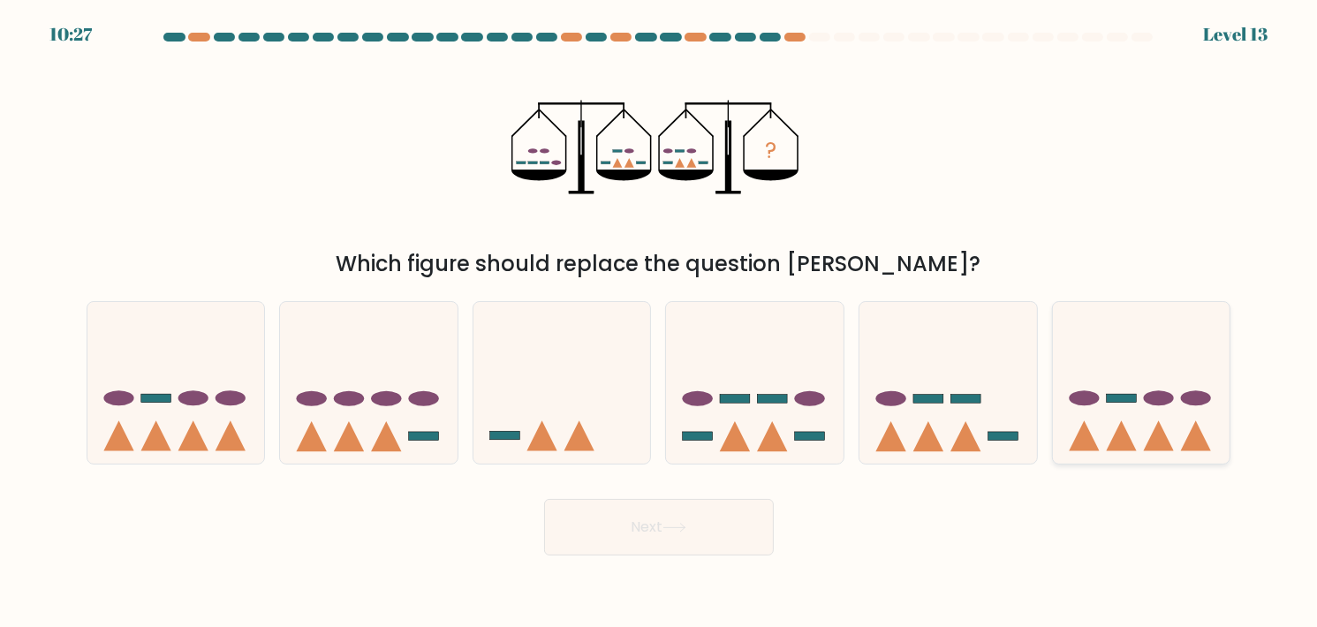
click at [1133, 391] on icon at bounding box center [1141, 382] width 177 height 147
click at [660, 322] on input "f." at bounding box center [659, 317] width 1 height 9
radio input "true"
click at [658, 517] on button "Next" at bounding box center [659, 527] width 230 height 57
click at [712, 546] on button "Next" at bounding box center [659, 527] width 230 height 57
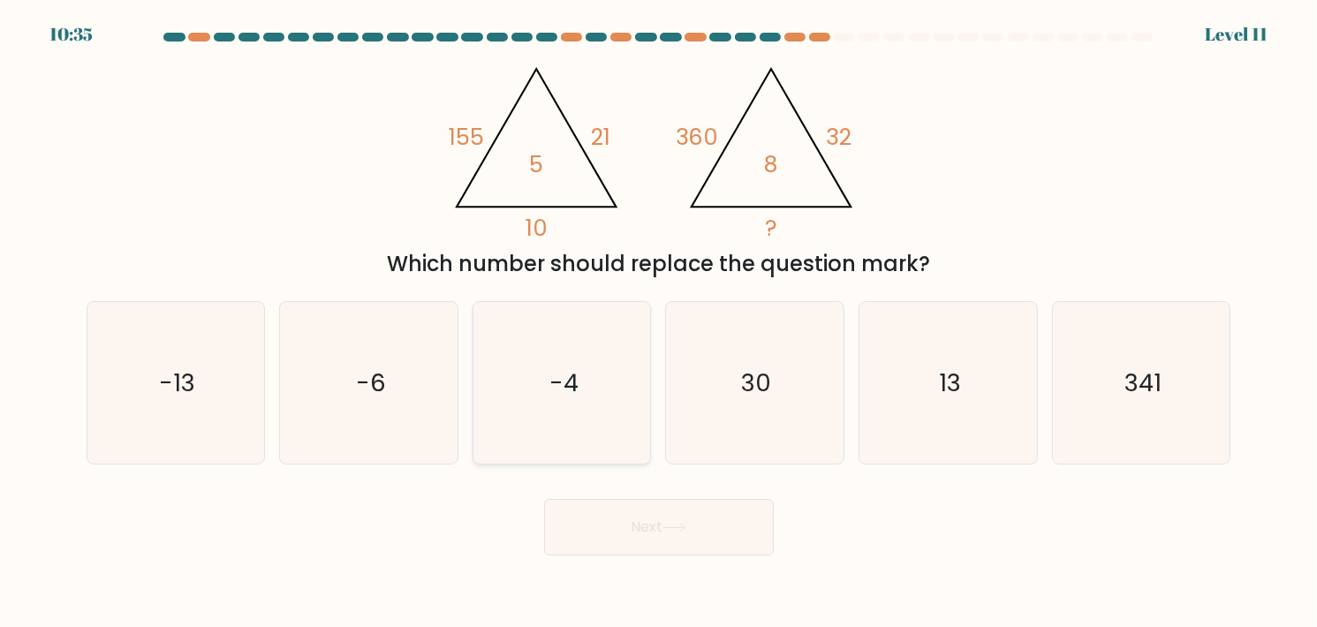
click at [543, 445] on icon "-4" at bounding box center [562, 383] width 162 height 162
click at [659, 322] on input "c. -4" at bounding box center [659, 317] width 1 height 9
radio input "true"
click at [741, 523] on button "Next" at bounding box center [659, 527] width 230 height 57
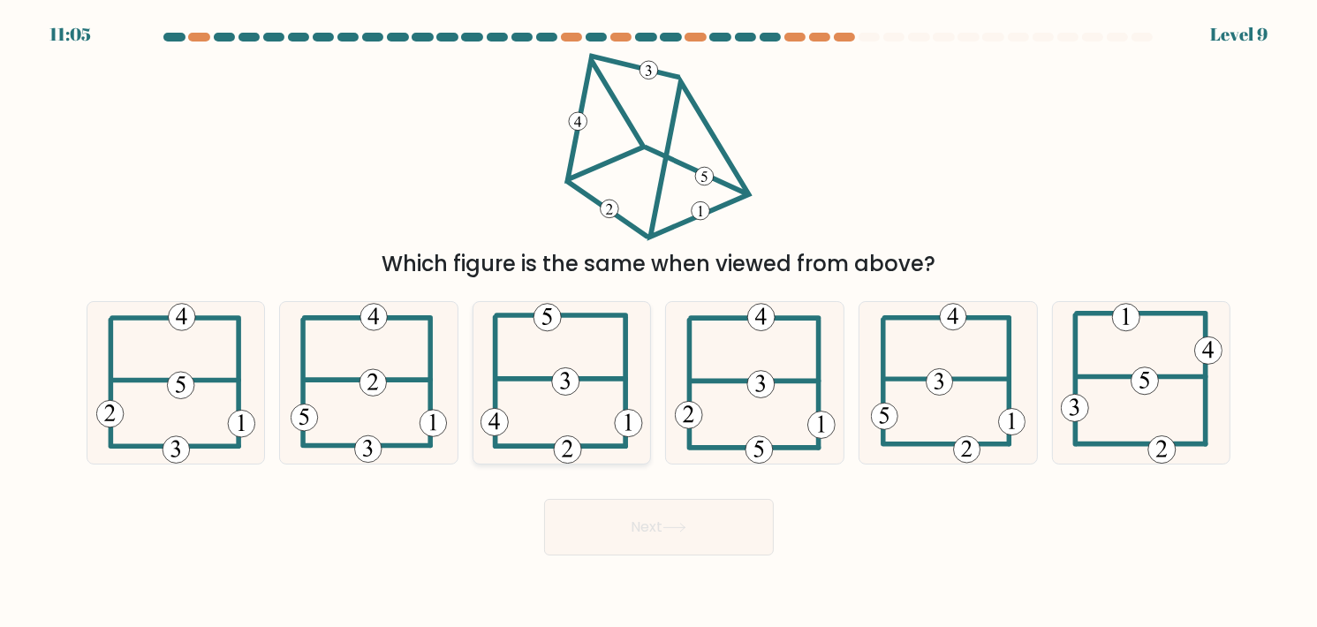
click at [579, 410] on icon at bounding box center [561, 383] width 162 height 162
click at [659, 322] on input "c." at bounding box center [659, 317] width 1 height 9
radio input "true"
click at [663, 516] on button "Next" at bounding box center [659, 527] width 230 height 57
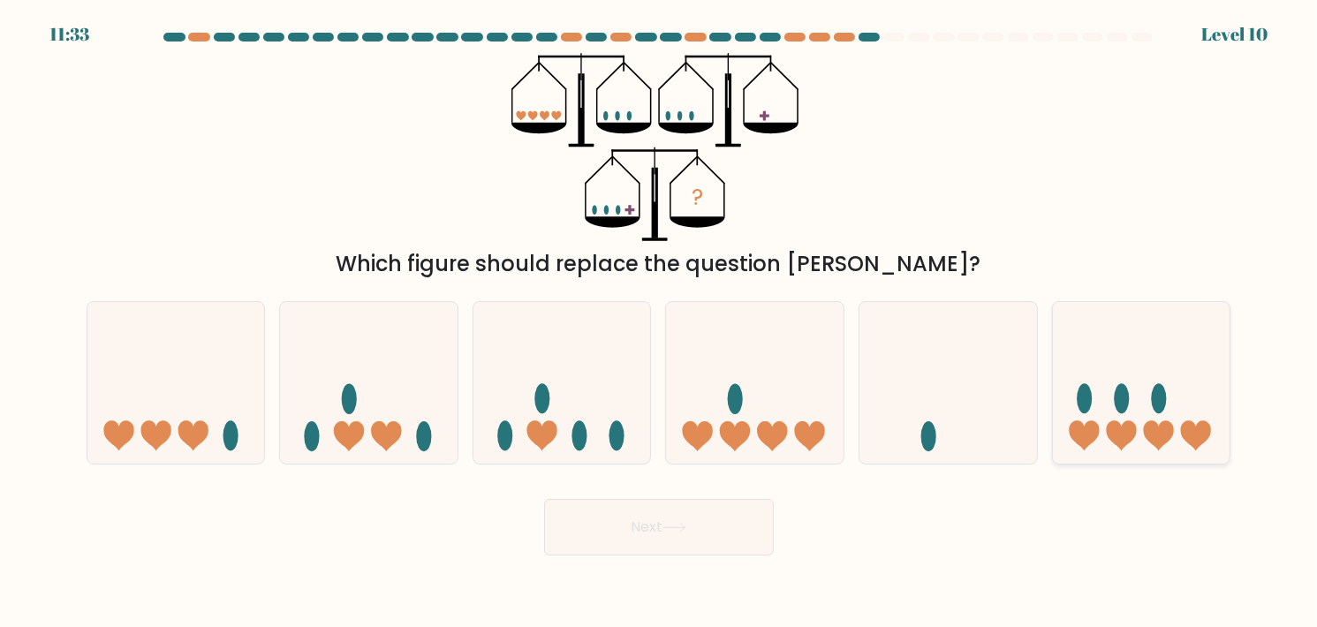
click at [1156, 418] on icon at bounding box center [1141, 382] width 177 height 147
click at [660, 322] on input "f." at bounding box center [659, 317] width 1 height 9
radio input "true"
click at [644, 532] on button "Next" at bounding box center [659, 527] width 230 height 57
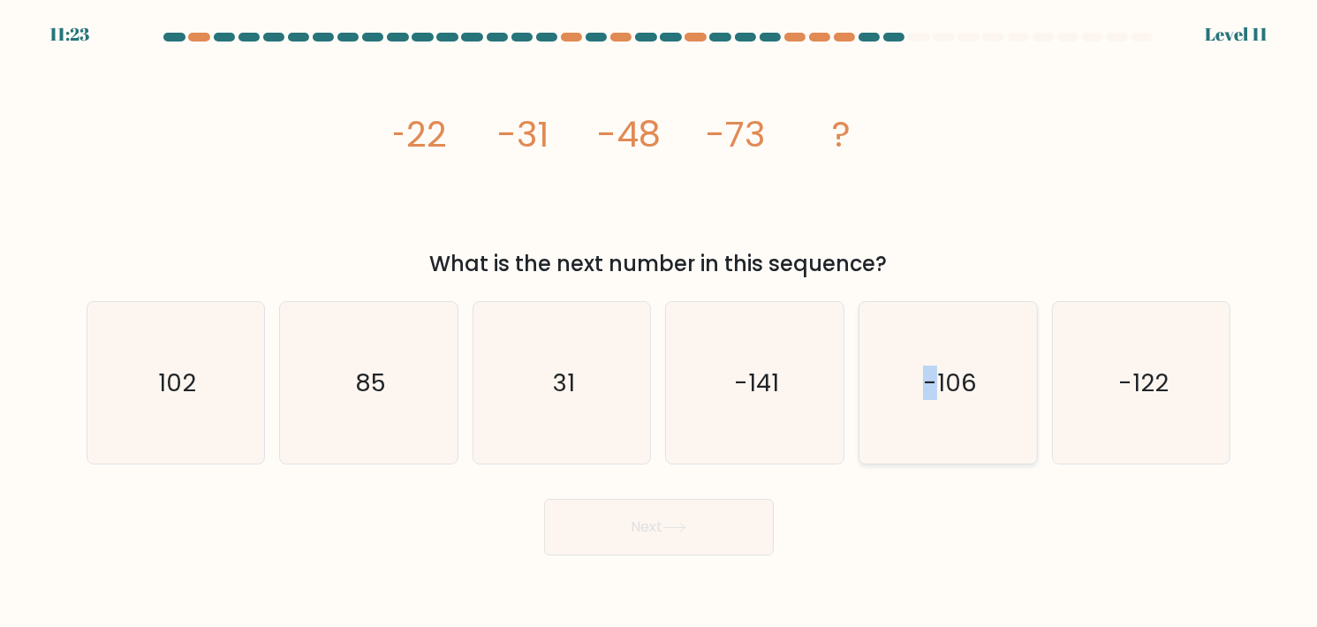
drag, startPoint x: 938, startPoint y: 439, endPoint x: 918, endPoint y: 445, distance: 20.4
click at [918, 445] on icon "-106" at bounding box center [948, 383] width 162 height 162
click at [683, 520] on button "Next" at bounding box center [659, 527] width 230 height 57
click at [906, 421] on icon "-106" at bounding box center [948, 383] width 162 height 162
click at [660, 322] on input "e. -106" at bounding box center [659, 317] width 1 height 9
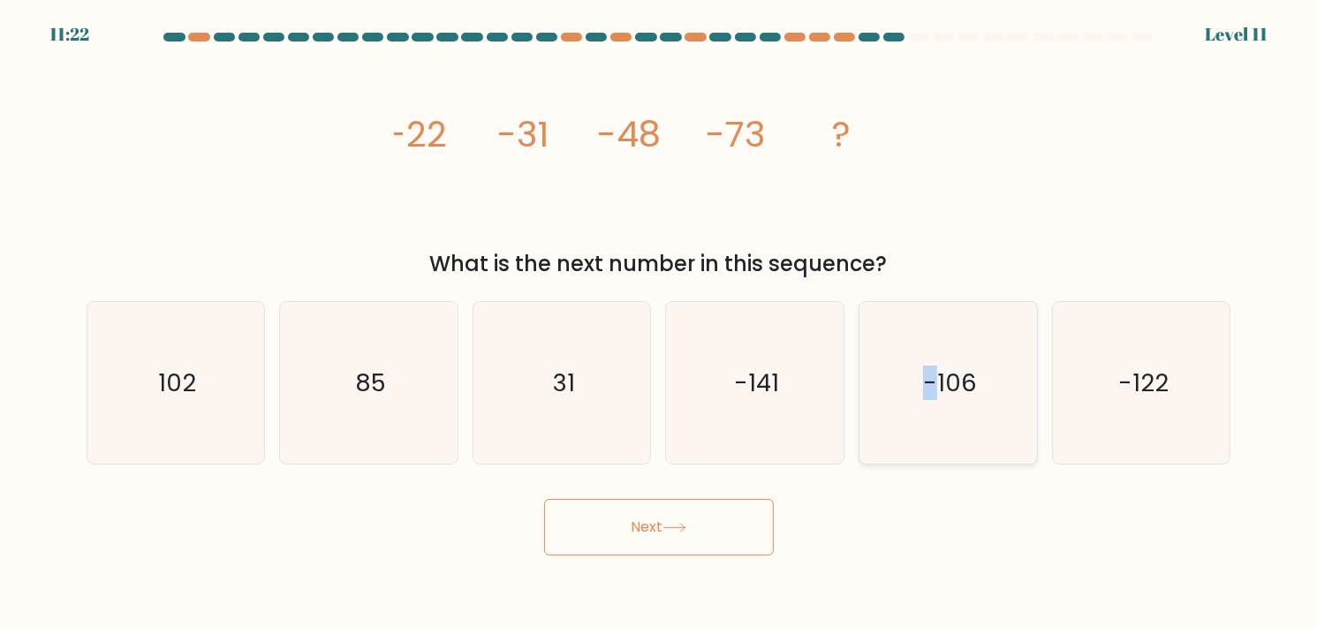
radio input "true"
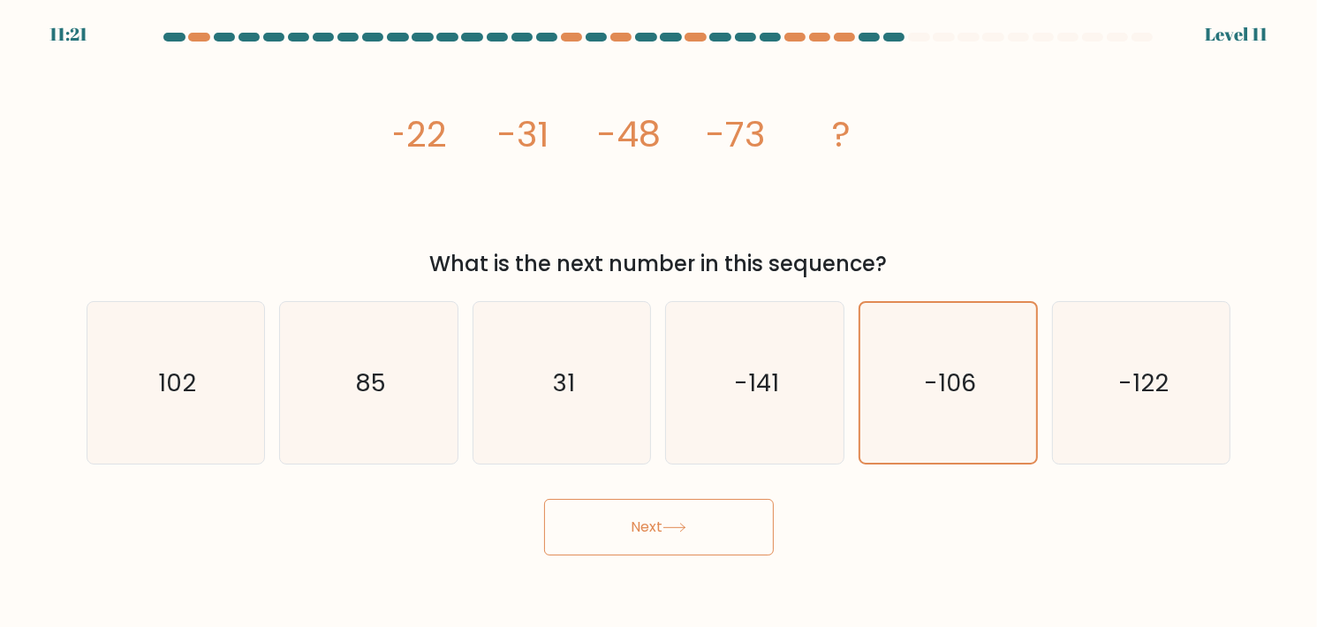
click at [706, 531] on button "Next" at bounding box center [659, 527] width 230 height 57
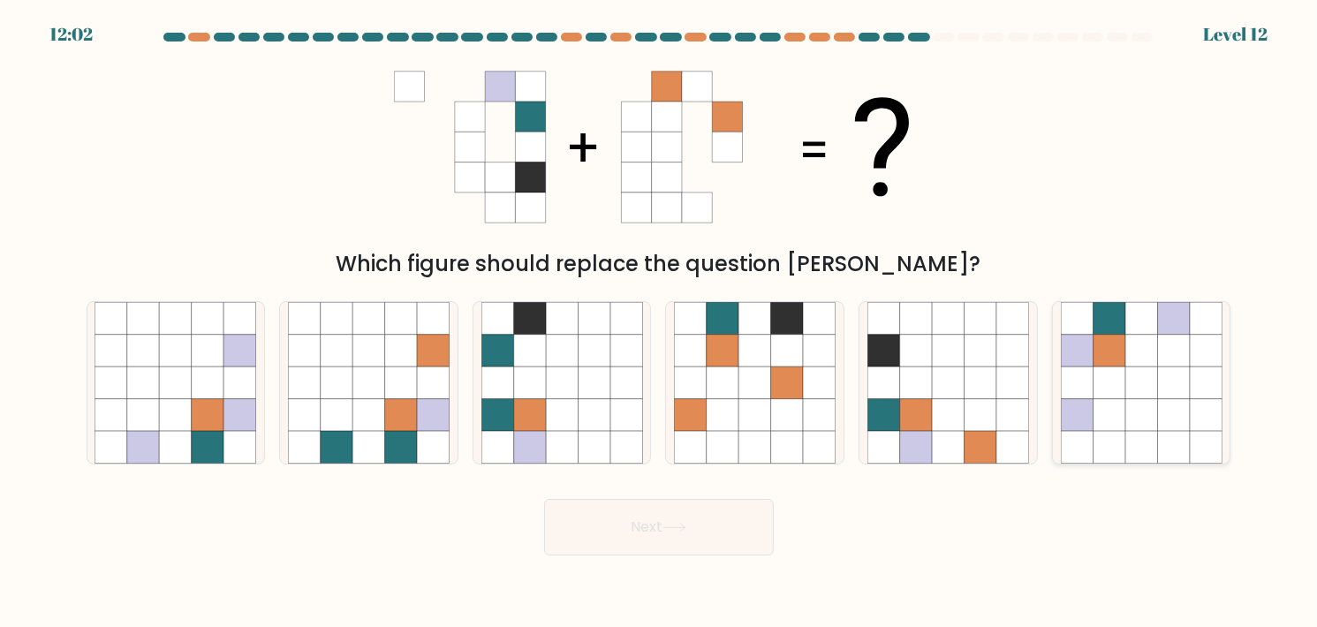
click at [1134, 368] on icon at bounding box center [1141, 382] width 32 height 32
click at [660, 322] on input "f." at bounding box center [659, 317] width 1 height 9
radio input "true"
click at [674, 498] on div "Next" at bounding box center [659, 521] width 1166 height 70
click at [685, 525] on icon at bounding box center [674, 528] width 24 height 10
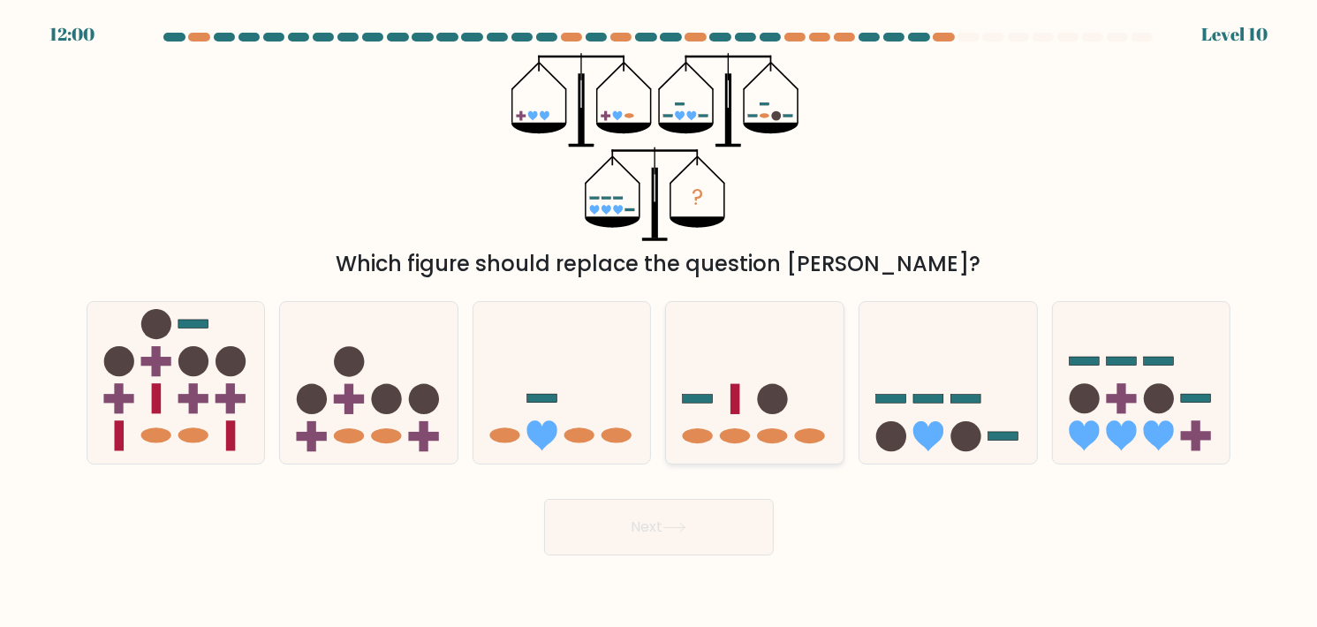
click at [780, 410] on circle at bounding box center [773, 399] width 30 height 30
click at [660, 322] on input "d." at bounding box center [659, 317] width 1 height 9
radio input "true"
click at [635, 508] on button "Next" at bounding box center [659, 527] width 230 height 57
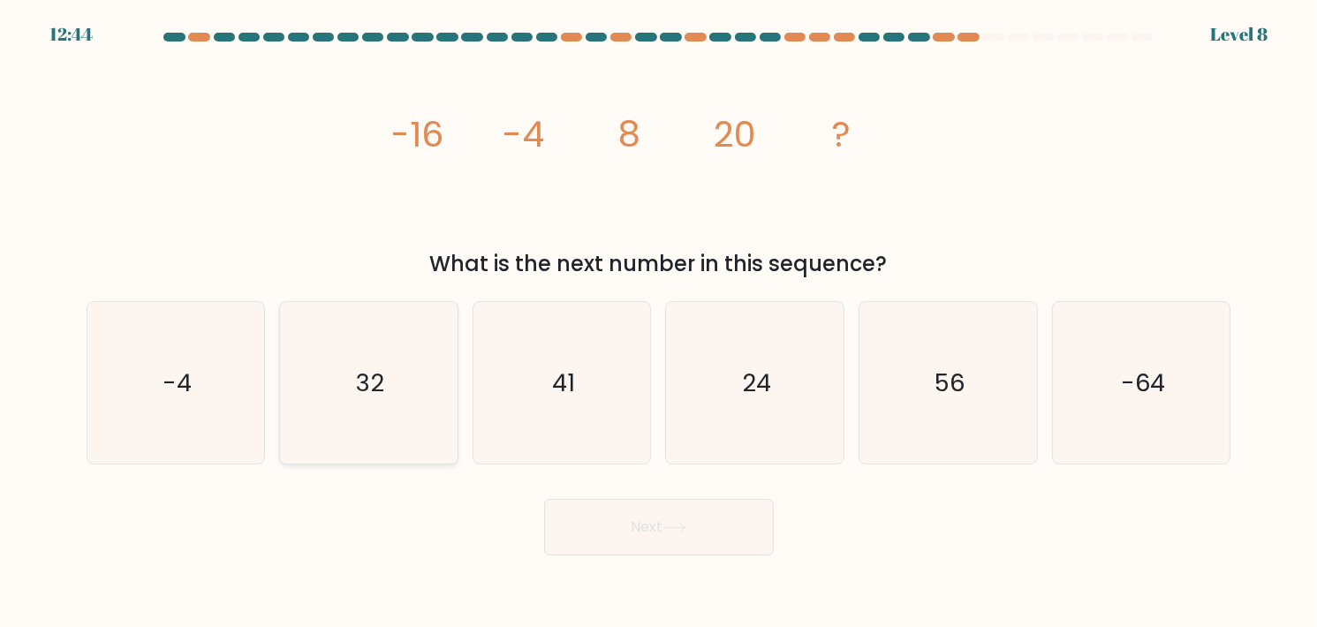
click at [451, 358] on div "32" at bounding box center [368, 382] width 179 height 163
click at [659, 322] on input "b. 32" at bounding box center [659, 317] width 1 height 9
radio input "true"
drag, startPoint x: 723, startPoint y: 524, endPoint x: 723, endPoint y: 496, distance: 27.4
click at [722, 524] on button "Next" at bounding box center [659, 527] width 230 height 57
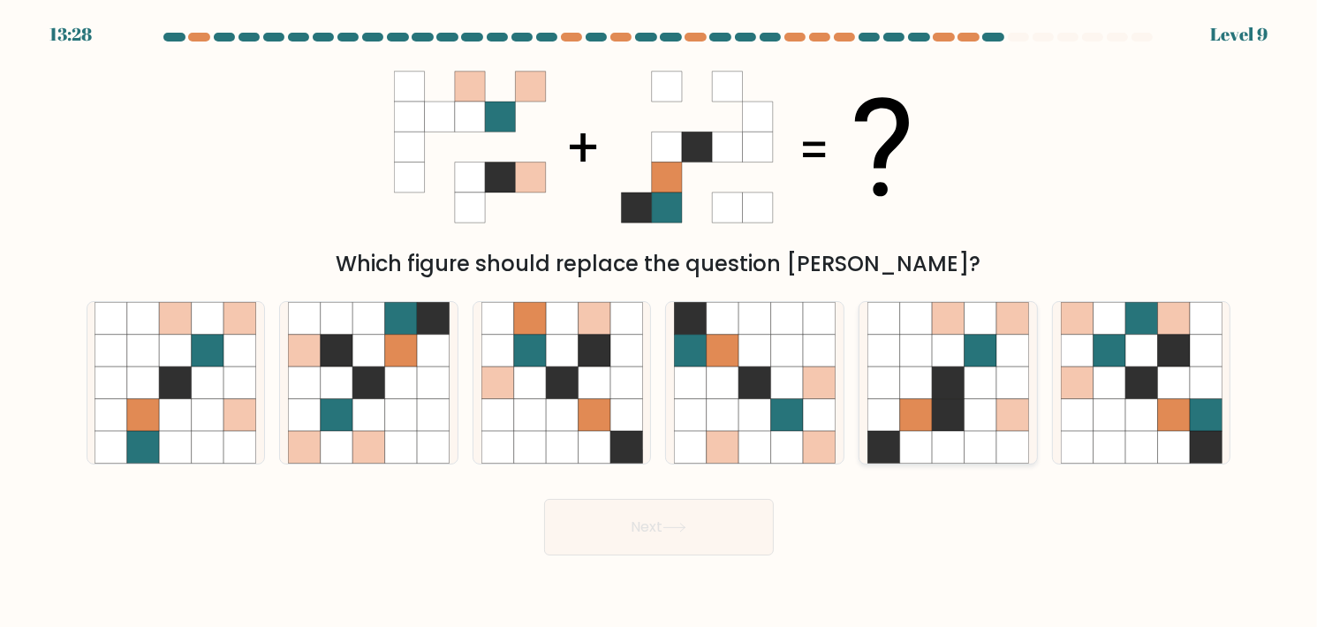
drag, startPoint x: 1106, startPoint y: 386, endPoint x: 1031, endPoint y: 398, distance: 76.9
click at [1090, 385] on icon at bounding box center [1142, 383] width 162 height 162
click at [660, 322] on input "f." at bounding box center [659, 317] width 1 height 9
radio input "true"
click at [626, 500] on div "Next" at bounding box center [659, 521] width 1166 height 70
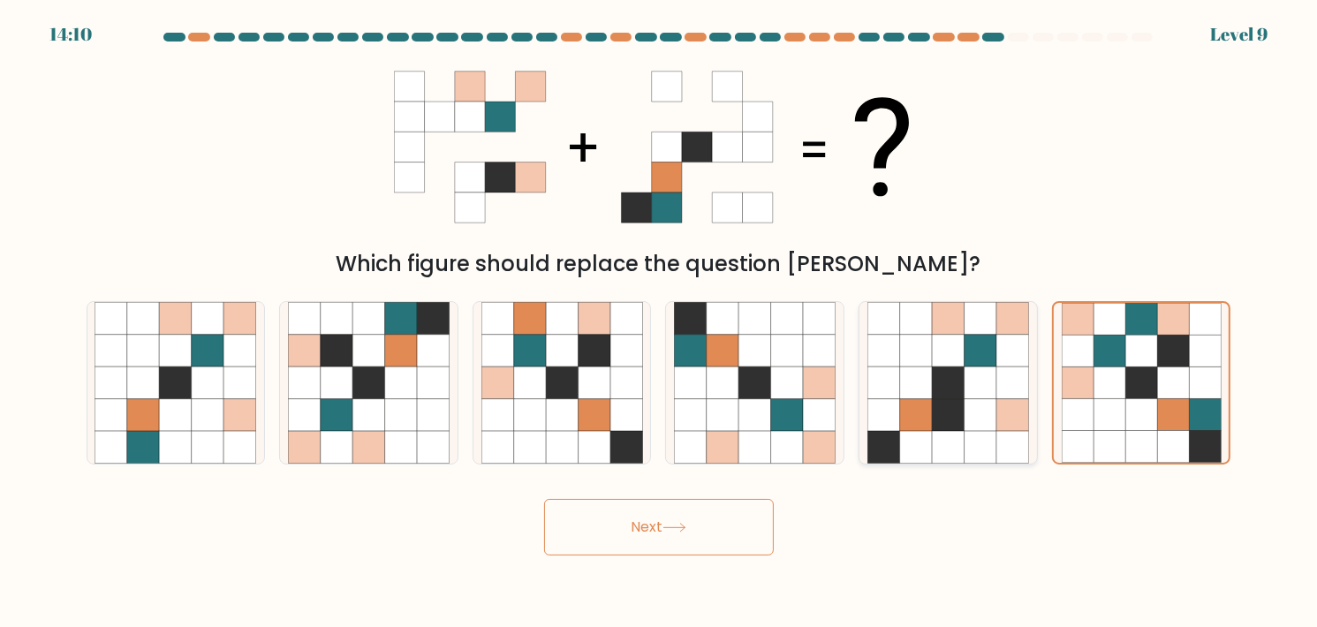
click at [913, 420] on icon at bounding box center [916, 415] width 32 height 32
click at [660, 322] on input "e." at bounding box center [659, 317] width 1 height 9
radio input "true"
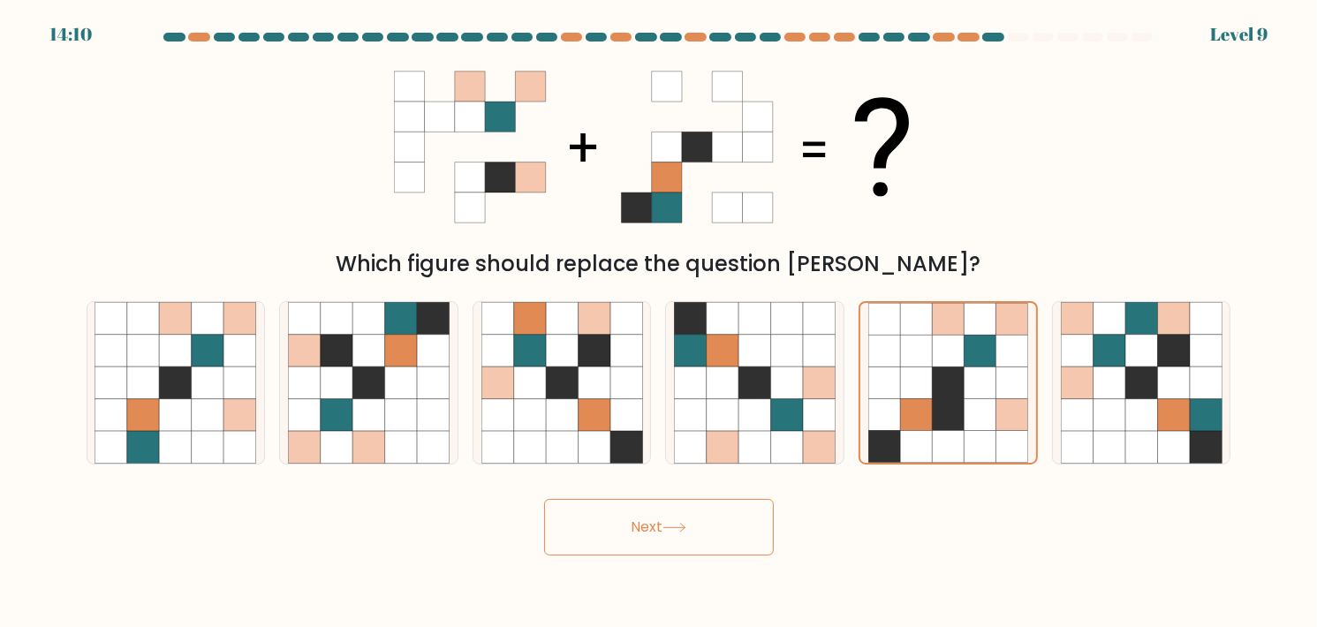
click at [733, 522] on button "Next" at bounding box center [659, 527] width 230 height 57
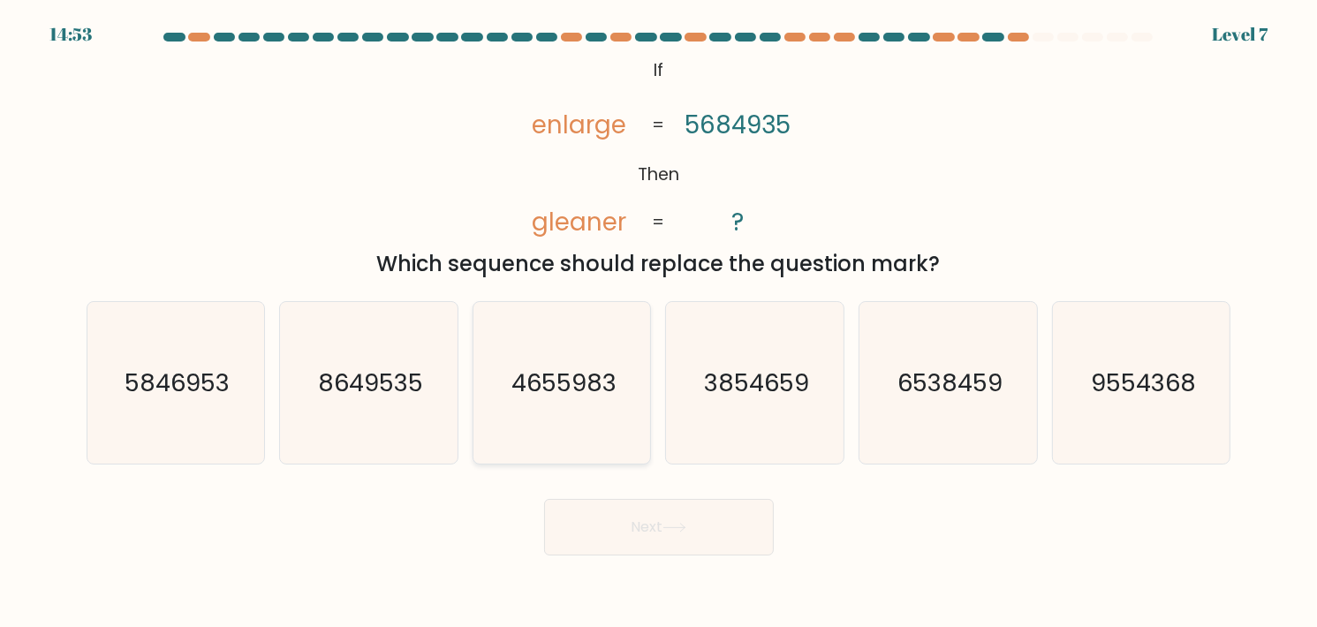
click at [594, 380] on text "4655983" at bounding box center [562, 383] width 105 height 34
click at [659, 322] on input "c. 4655983" at bounding box center [659, 317] width 1 height 9
radio input "true"
click at [712, 510] on button "Next" at bounding box center [659, 527] width 230 height 57
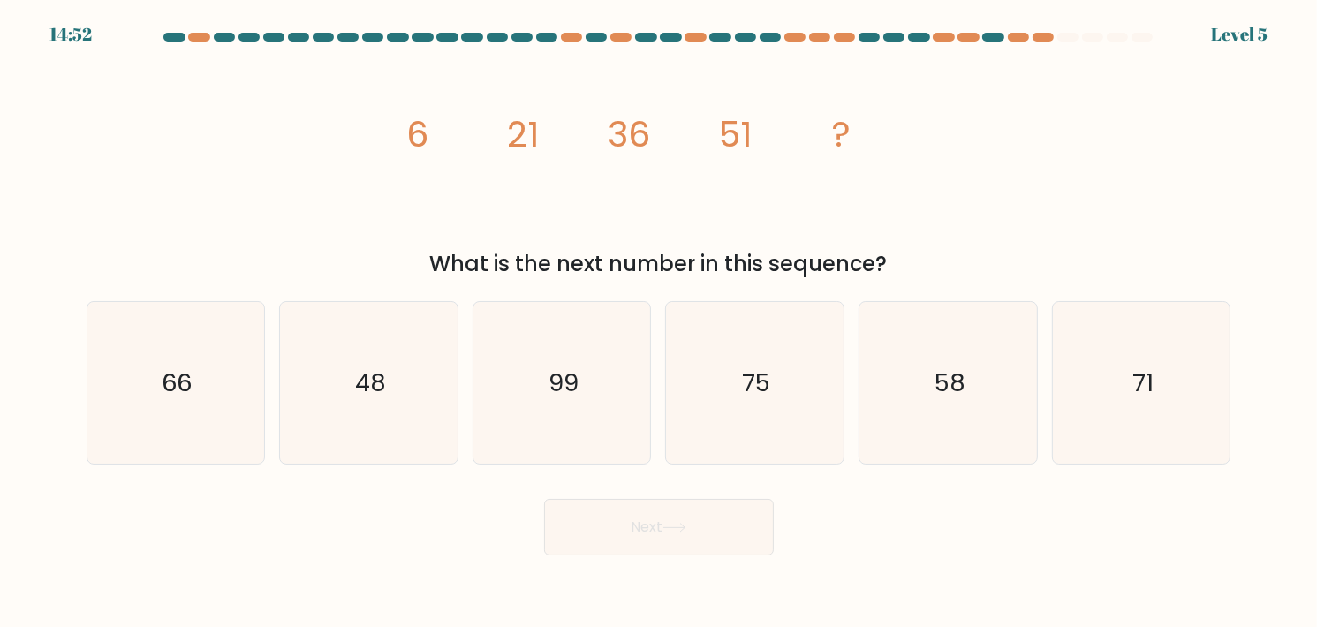
drag, startPoint x: 913, startPoint y: 420, endPoint x: 690, endPoint y: 511, distance: 241.2
click at [905, 421] on icon "58" at bounding box center [948, 383] width 162 height 162
click at [660, 322] on input "e. 58" at bounding box center [659, 317] width 1 height 9
radio input "true"
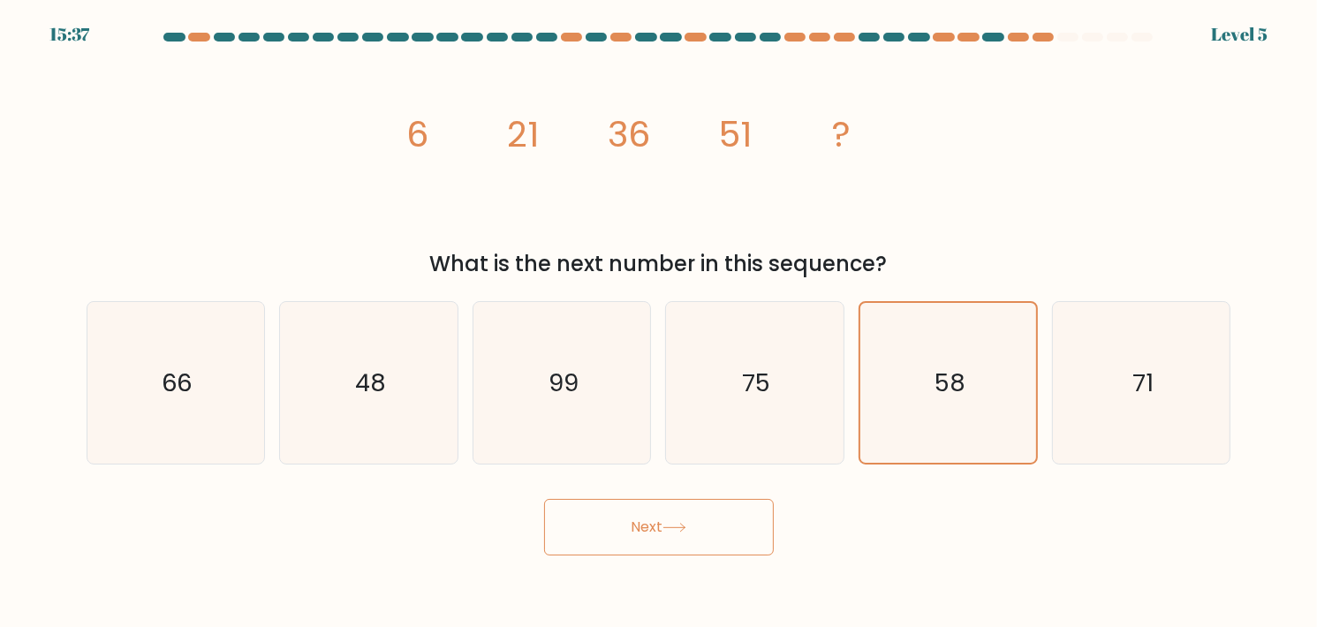
click at [641, 538] on button "Next" at bounding box center [659, 527] width 230 height 57
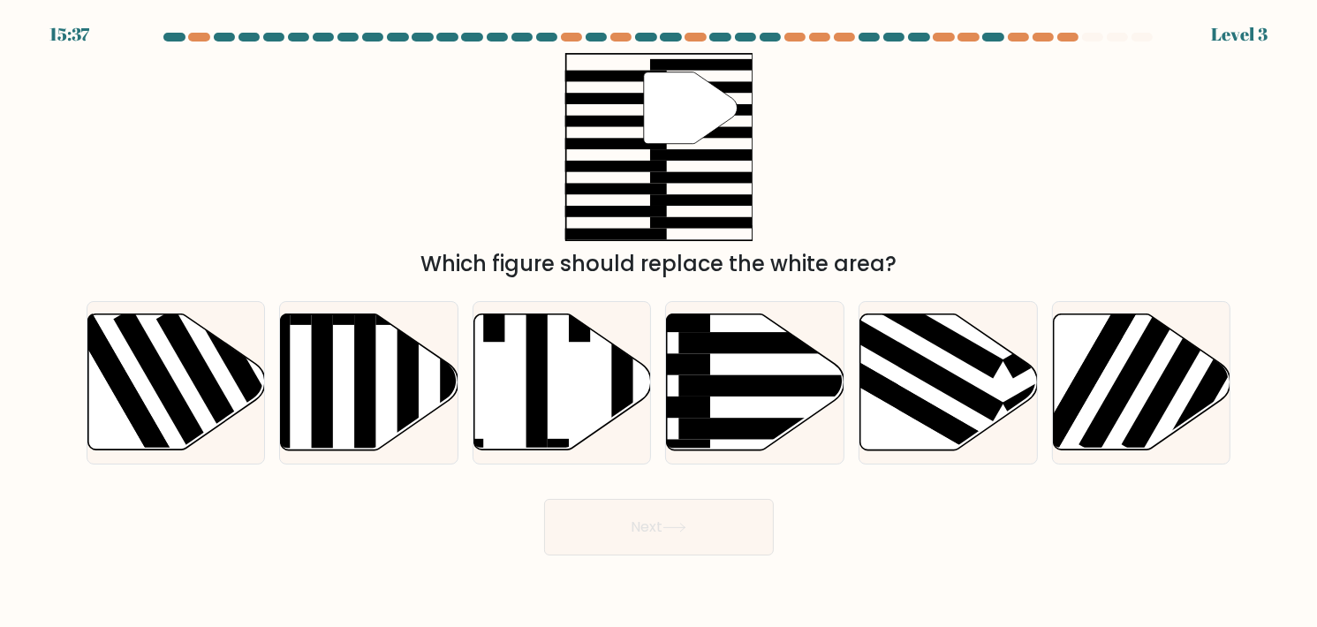
drag, startPoint x: 608, startPoint y: 393, endPoint x: 747, endPoint y: 510, distance: 181.1
click at [616, 397] on icon at bounding box center [561, 382] width 177 height 139
click at [659, 322] on input "c." at bounding box center [659, 317] width 1 height 9
radio input "true"
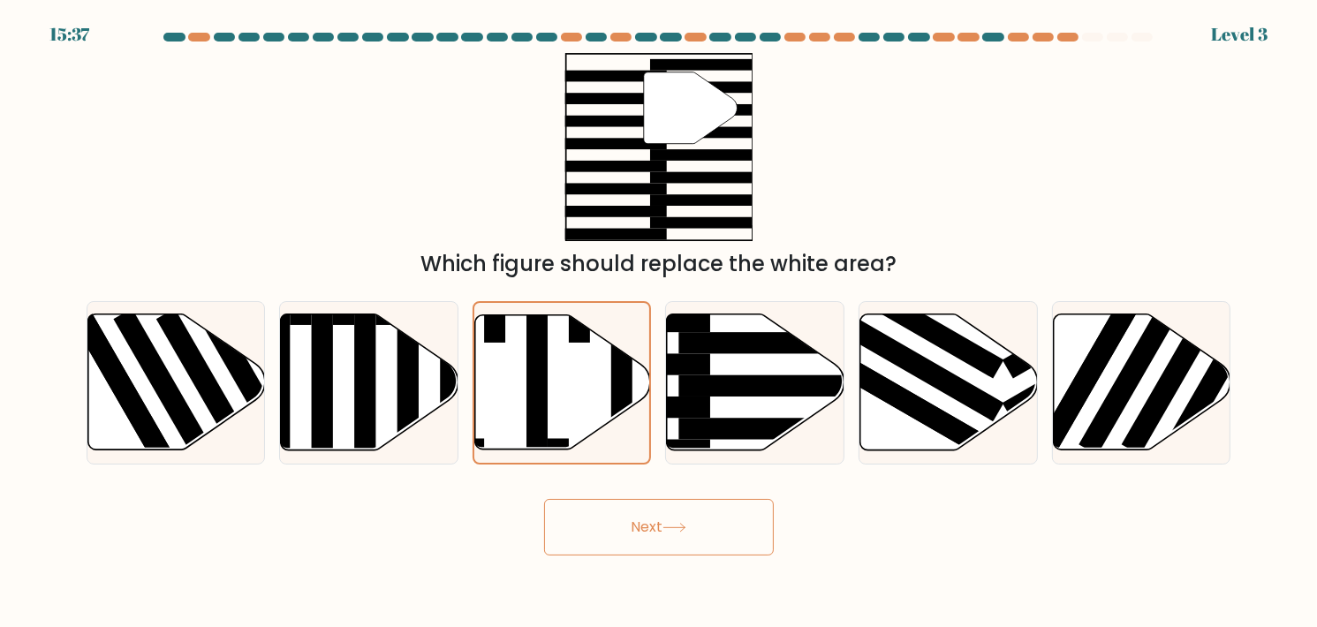
click at [714, 520] on button "Next" at bounding box center [659, 527] width 230 height 57
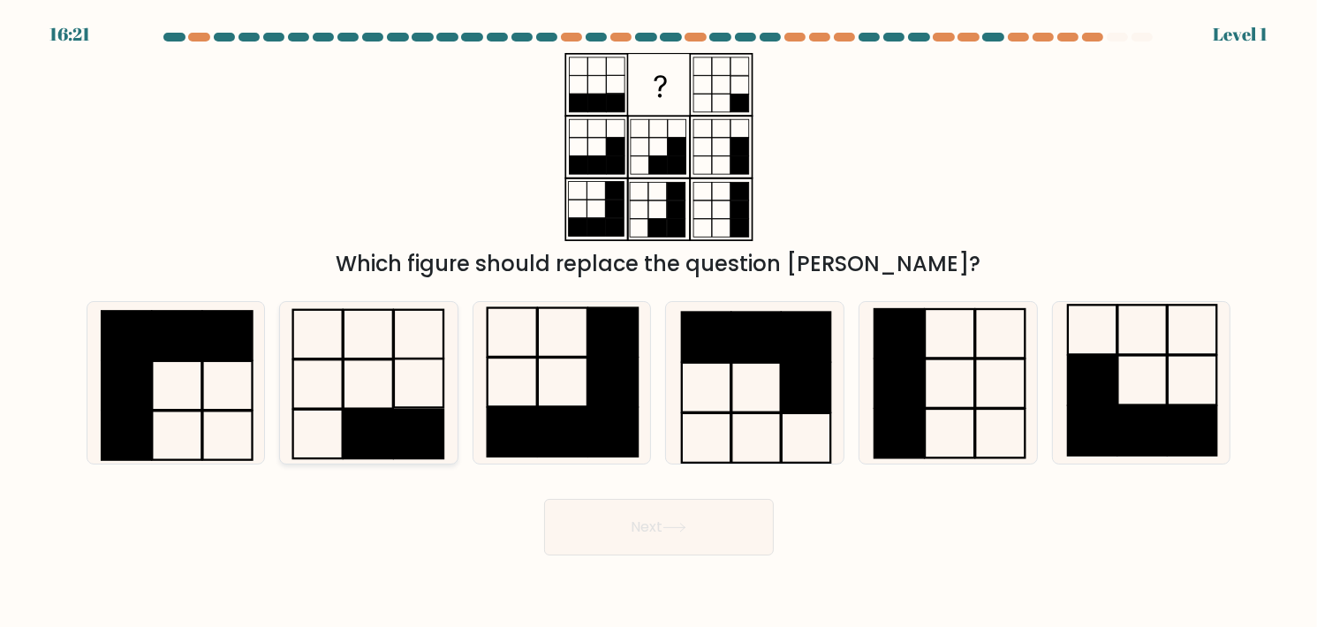
click at [303, 356] on icon at bounding box center [369, 383] width 162 height 162
click at [659, 322] on input "b." at bounding box center [659, 317] width 1 height 9
radio input "true"
click at [709, 527] on button "Next" at bounding box center [659, 527] width 230 height 57
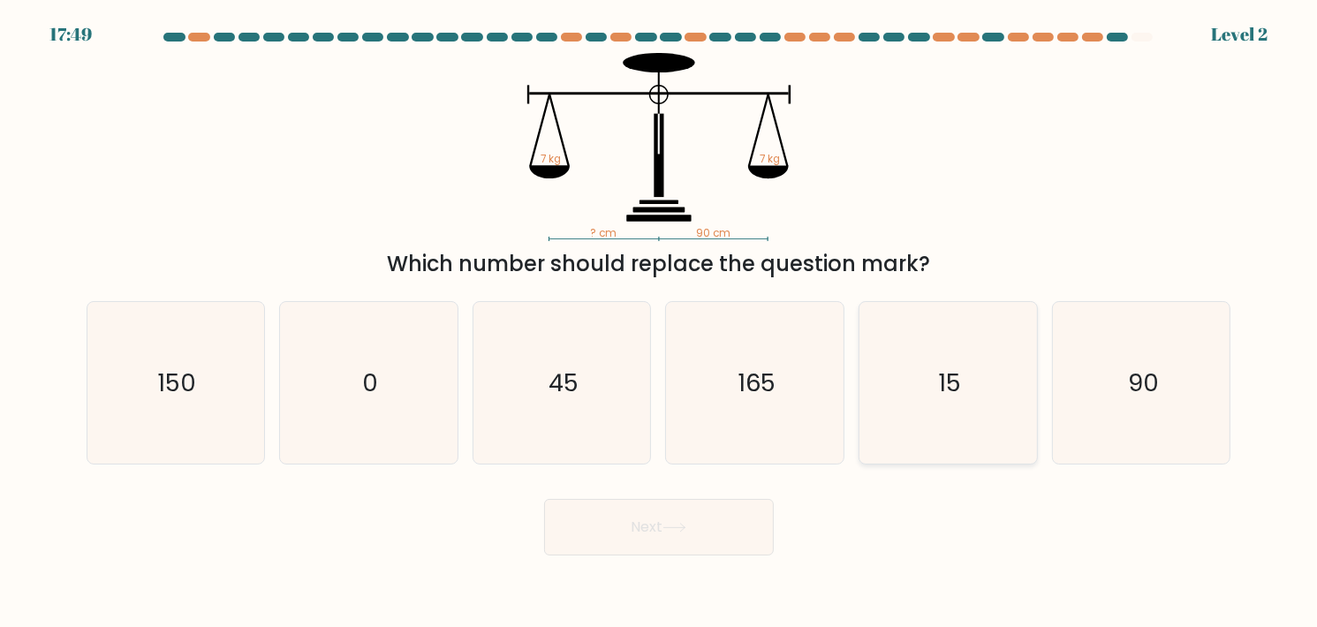
click at [992, 382] on icon "15" at bounding box center [948, 383] width 162 height 162
click at [660, 322] on input "e. 15" at bounding box center [659, 317] width 1 height 9
radio input "true"
click at [655, 536] on button "Next" at bounding box center [659, 527] width 230 height 57
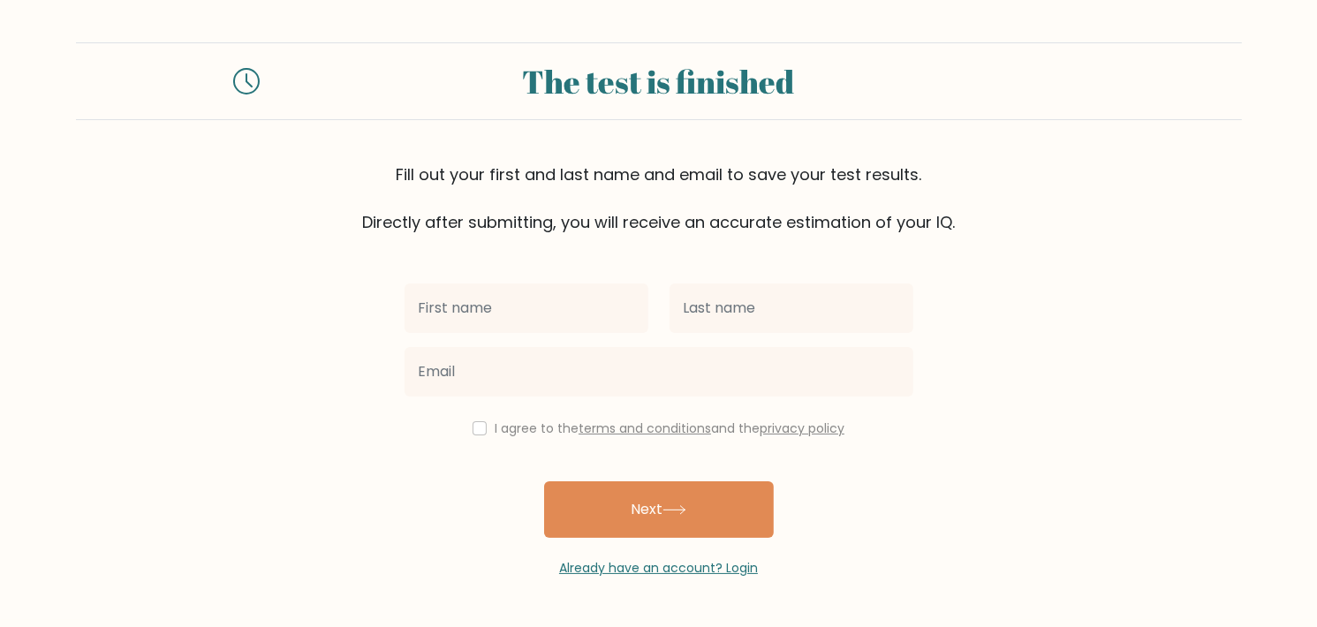
click at [486, 419] on div "I agree to the terms and conditions and the privacy policy" at bounding box center [659, 428] width 530 height 21
drag, startPoint x: 185, startPoint y: 90, endPoint x: 925, endPoint y: 125, distance: 739.9
click at [906, 125] on div "The test is finished Fill out your first and last name and email to save your t…" at bounding box center [659, 138] width 1166 height 192
click at [938, 113] on div "The test is finished" at bounding box center [659, 81] width 1166 height 78
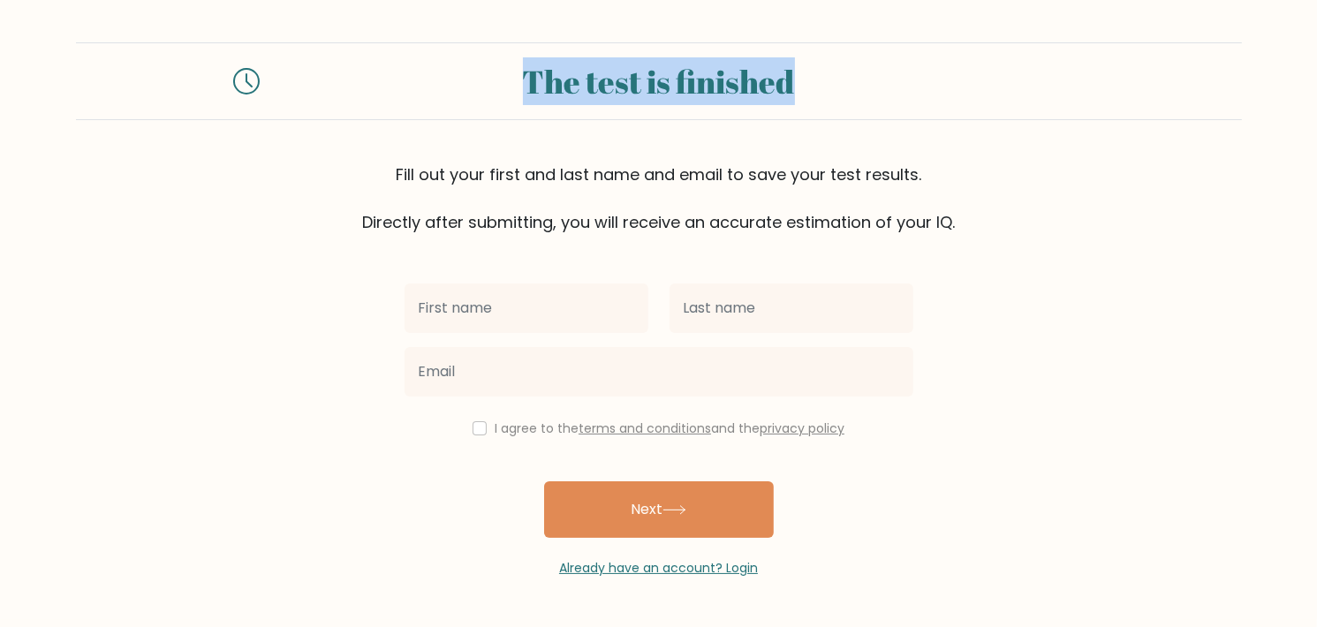
drag, startPoint x: 818, startPoint y: 106, endPoint x: 338, endPoint y: 107, distance: 479.5
click at [338, 107] on div "The test is finished" at bounding box center [659, 81] width 1166 height 78
drag, startPoint x: 1069, startPoint y: 140, endPoint x: 372, endPoint y: 105, distance: 698.4
click at [372, 105] on div "The test is finished Fill out your first and last name and email to save your t…" at bounding box center [659, 138] width 1166 height 192
click at [507, 140] on div "The test is finished Fill out your first and last name and email to save your t…" at bounding box center [659, 138] width 1166 height 192
